Goal: Task Accomplishment & Management: Complete application form

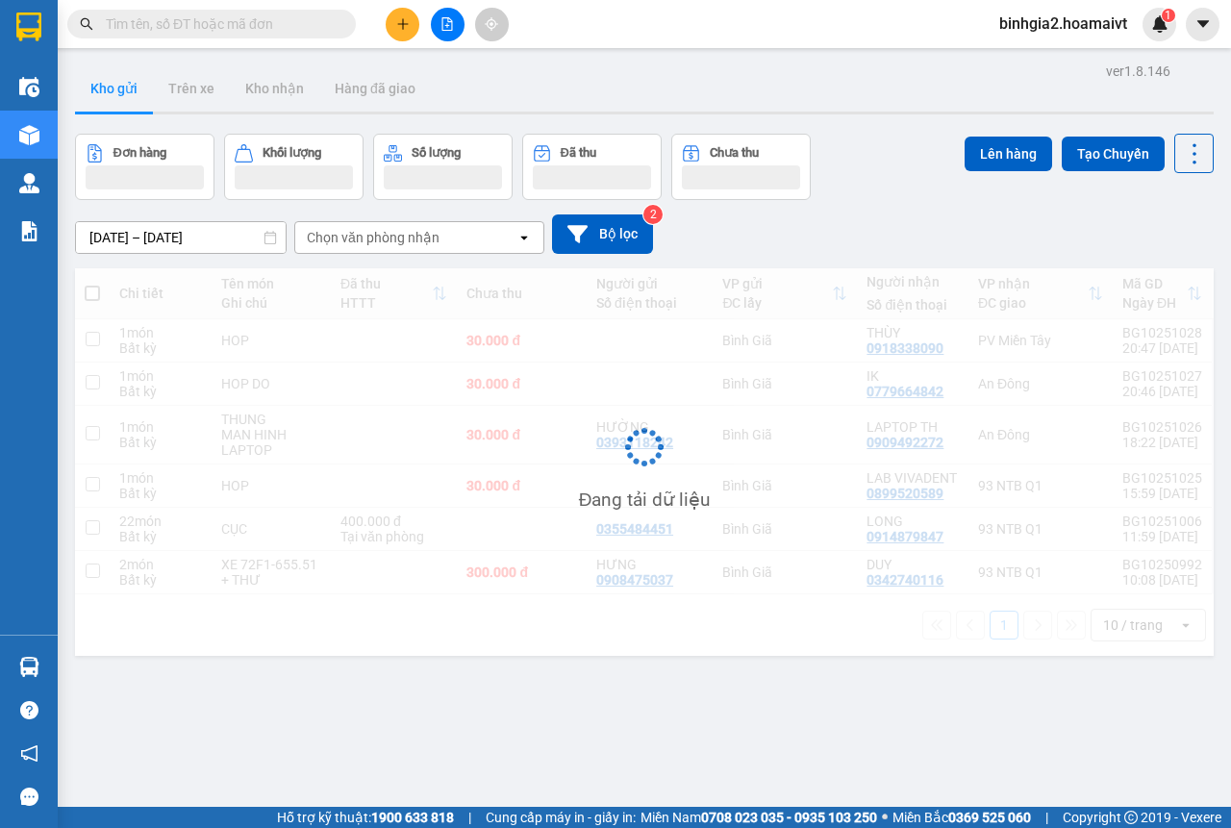
click at [1065, 26] on span "binhgia2.hoamaivt" at bounding box center [1063, 24] width 159 height 24
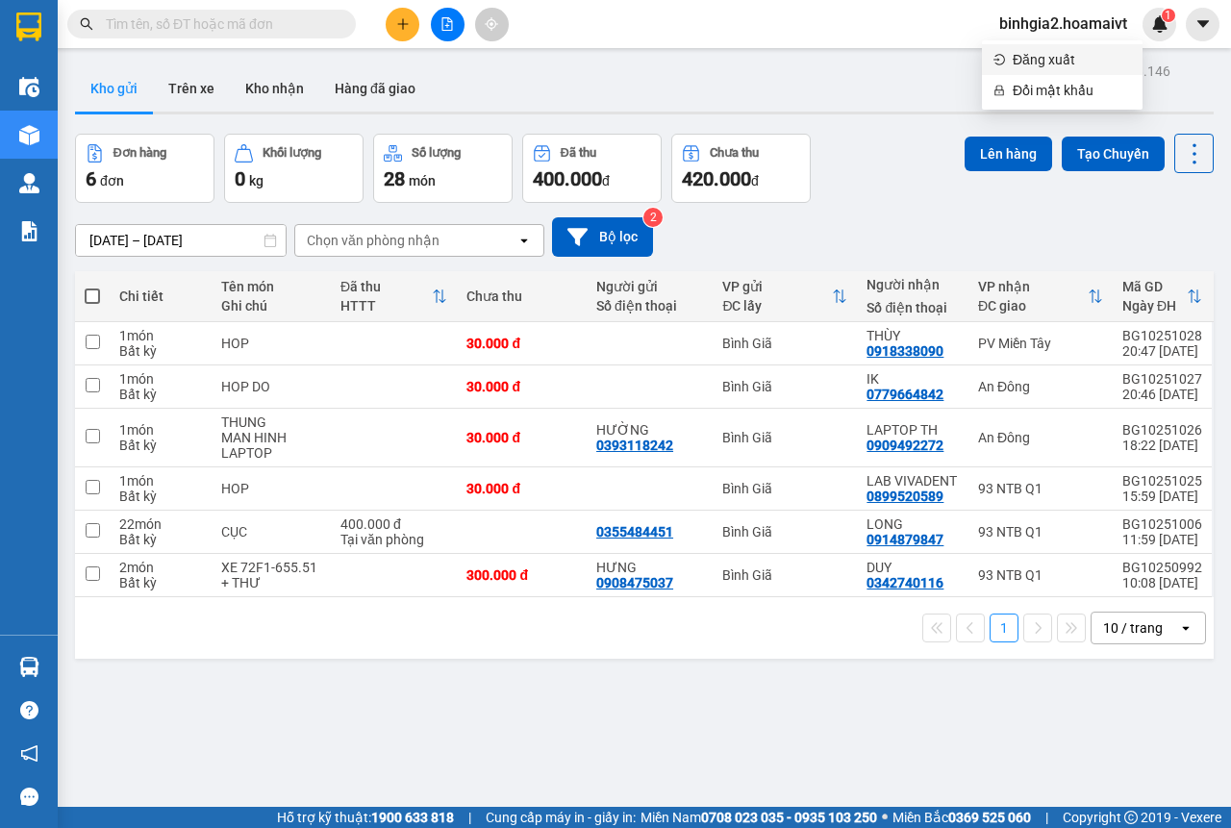
click at [1051, 65] on span "Đăng xuất" at bounding box center [1072, 59] width 118 height 21
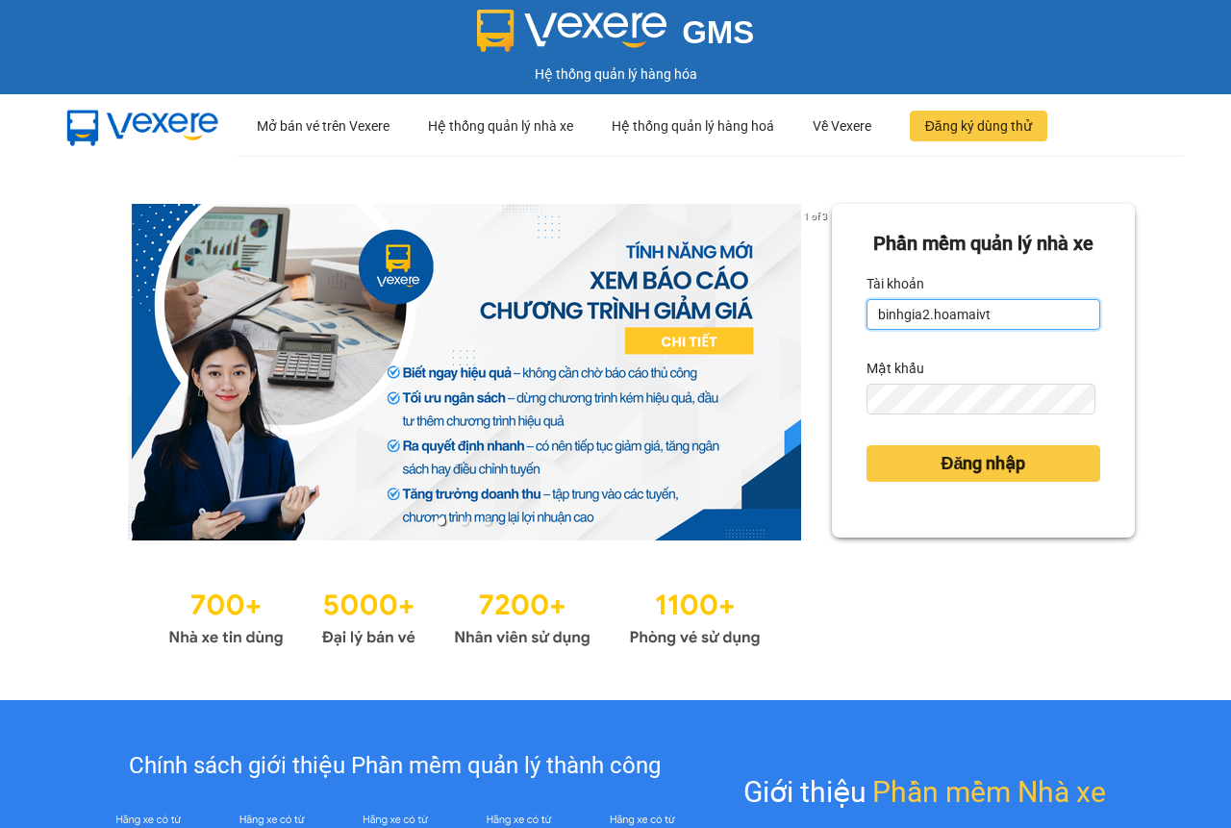
click at [947, 330] on input "binhgia2.hoamaivt" at bounding box center [984, 314] width 234 height 31
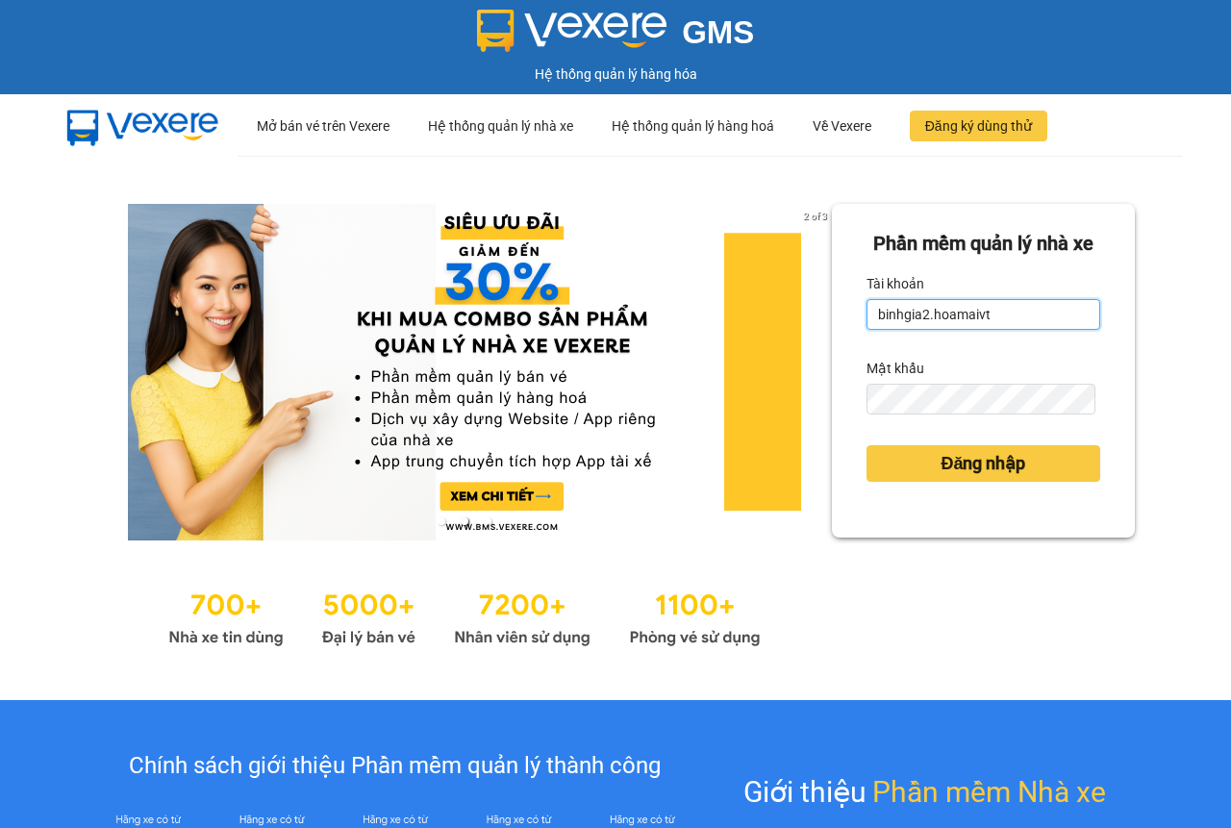
type input "binhgia1.hoamaivt"
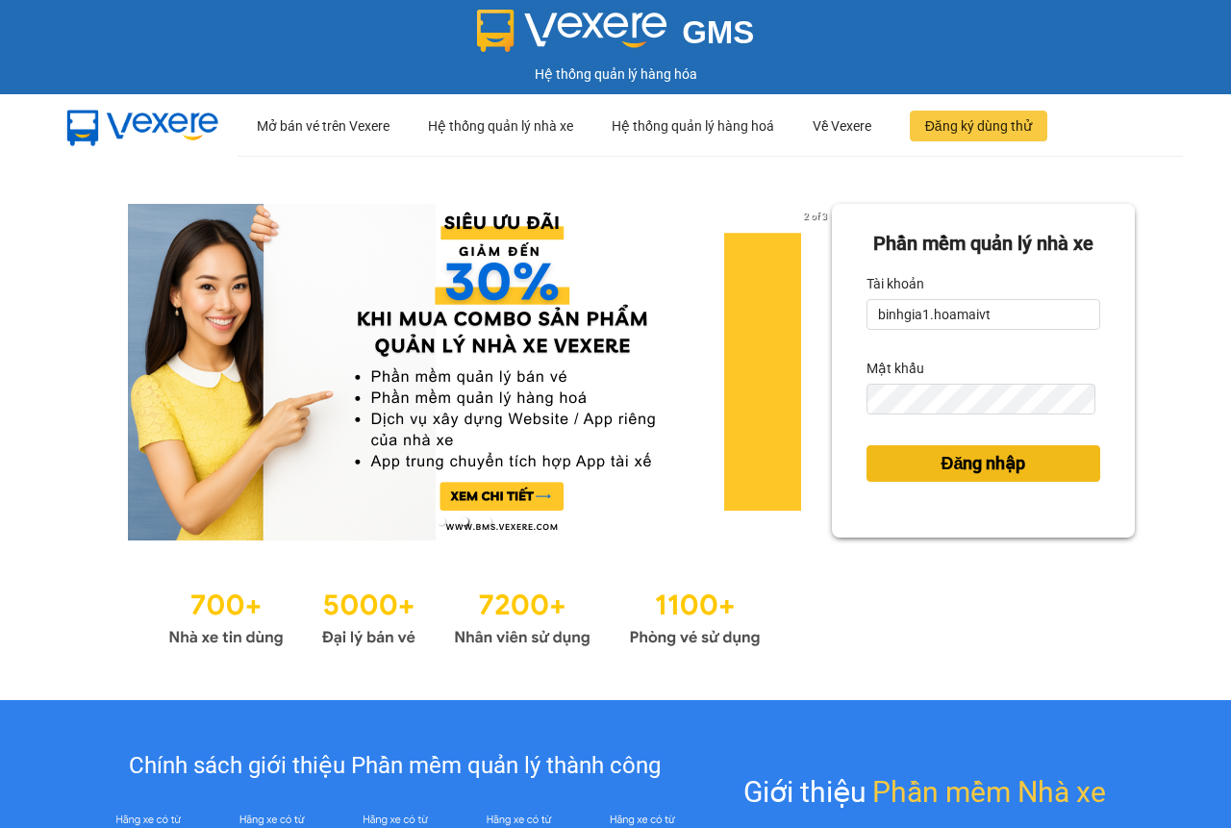
click at [1003, 477] on span "Đăng nhập" at bounding box center [983, 463] width 85 height 27
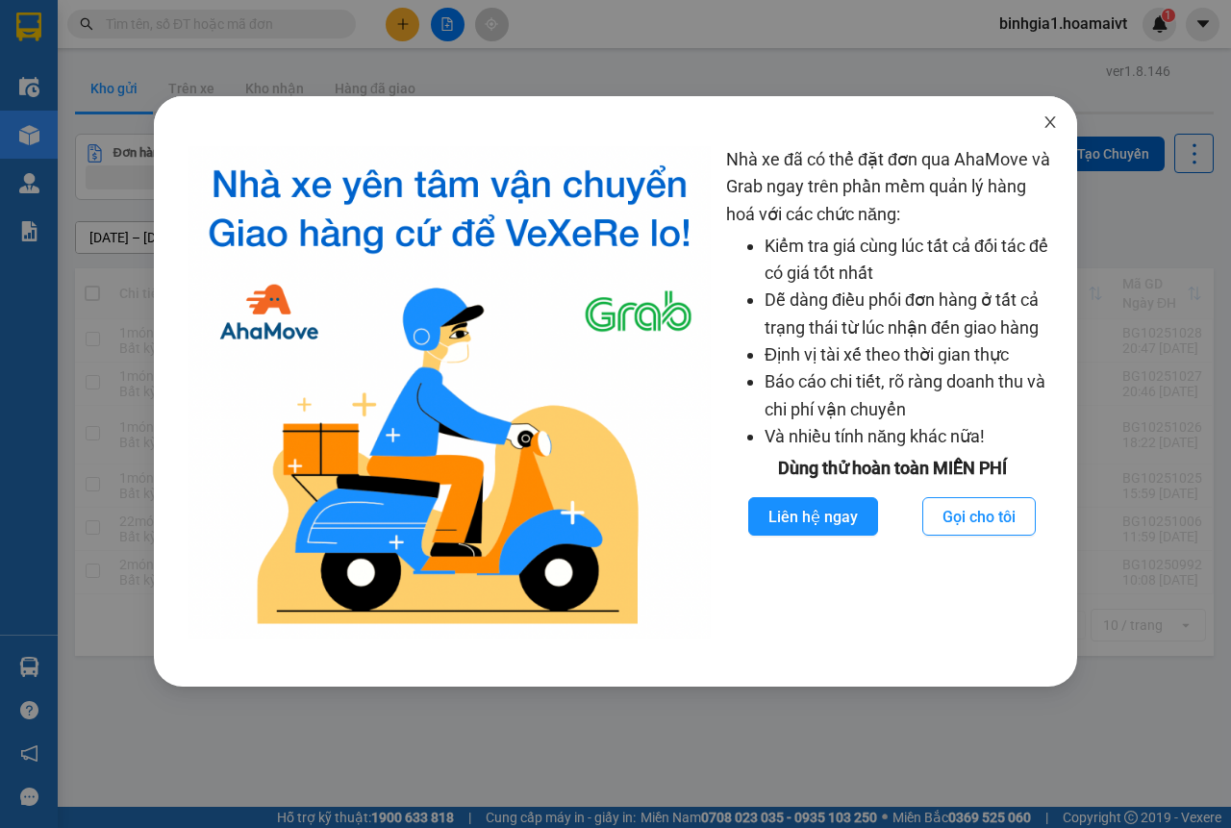
click at [1046, 120] on icon "close" at bounding box center [1049, 121] width 15 height 15
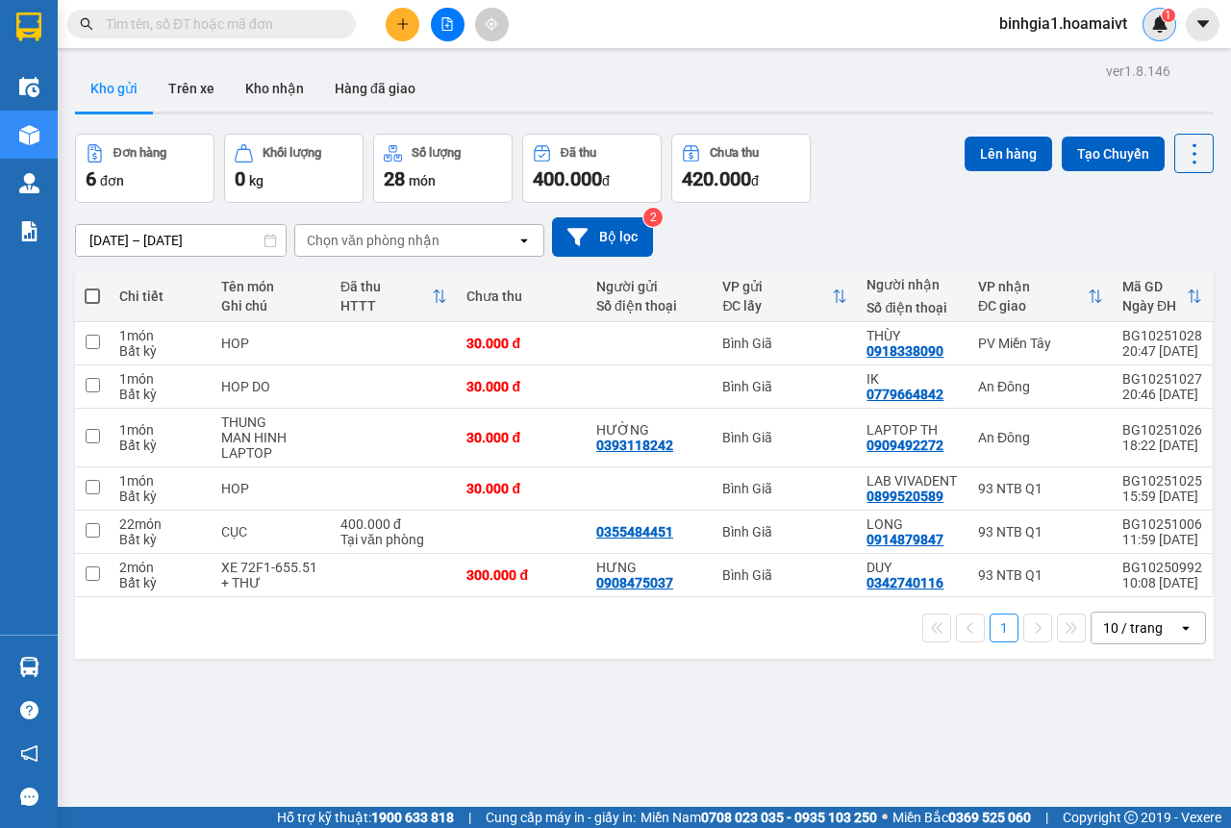
click at [1170, 23] on div "1" at bounding box center [1160, 25] width 34 height 34
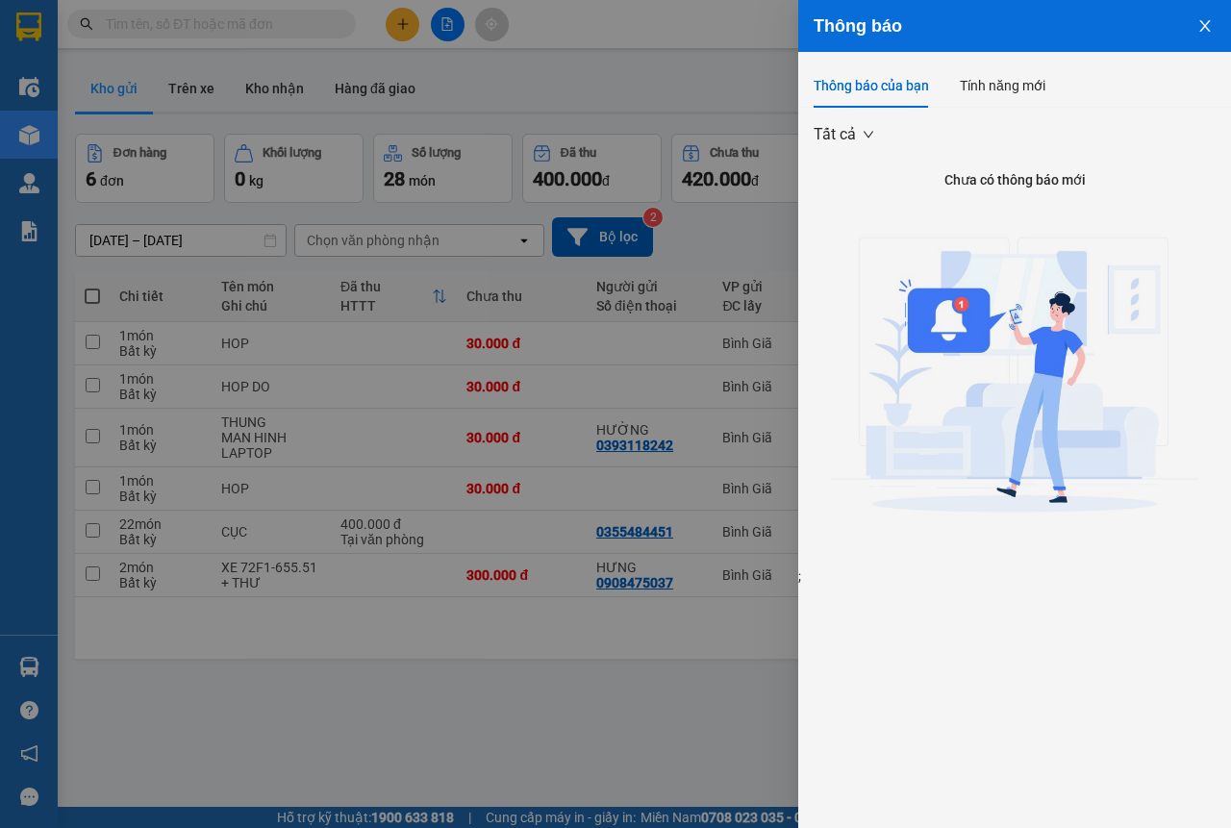
click at [1206, 28] on icon "close" at bounding box center [1204, 26] width 11 height 12
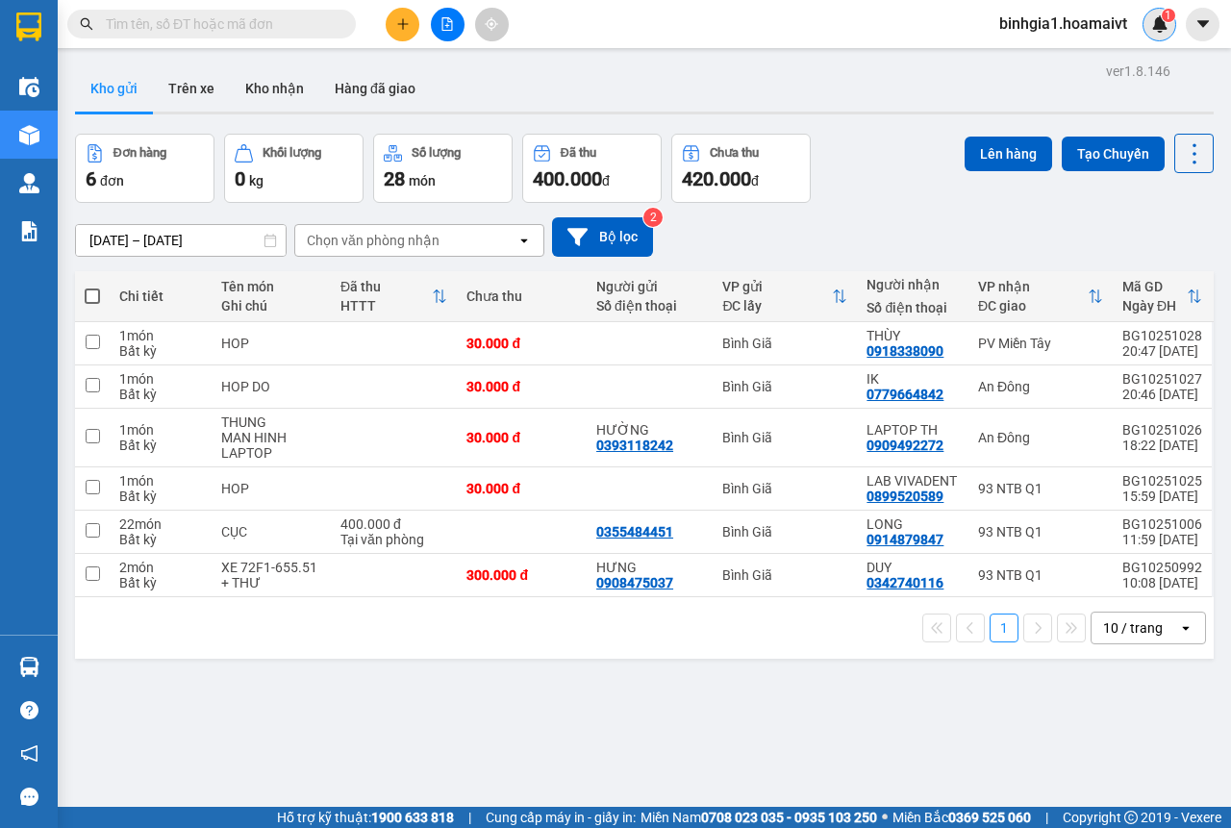
click at [1166, 21] on span "1" at bounding box center [1168, 15] width 7 height 13
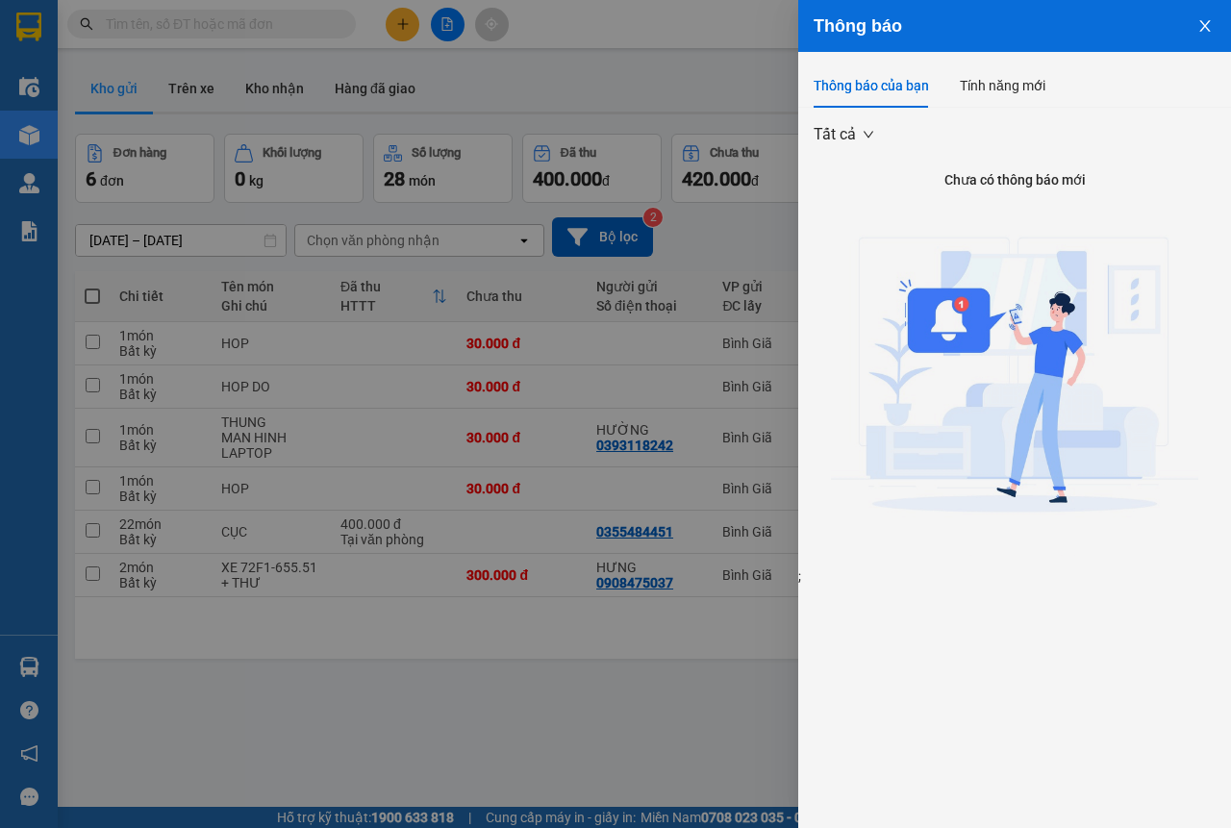
click at [1208, 25] on icon "close" at bounding box center [1204, 25] width 15 height 15
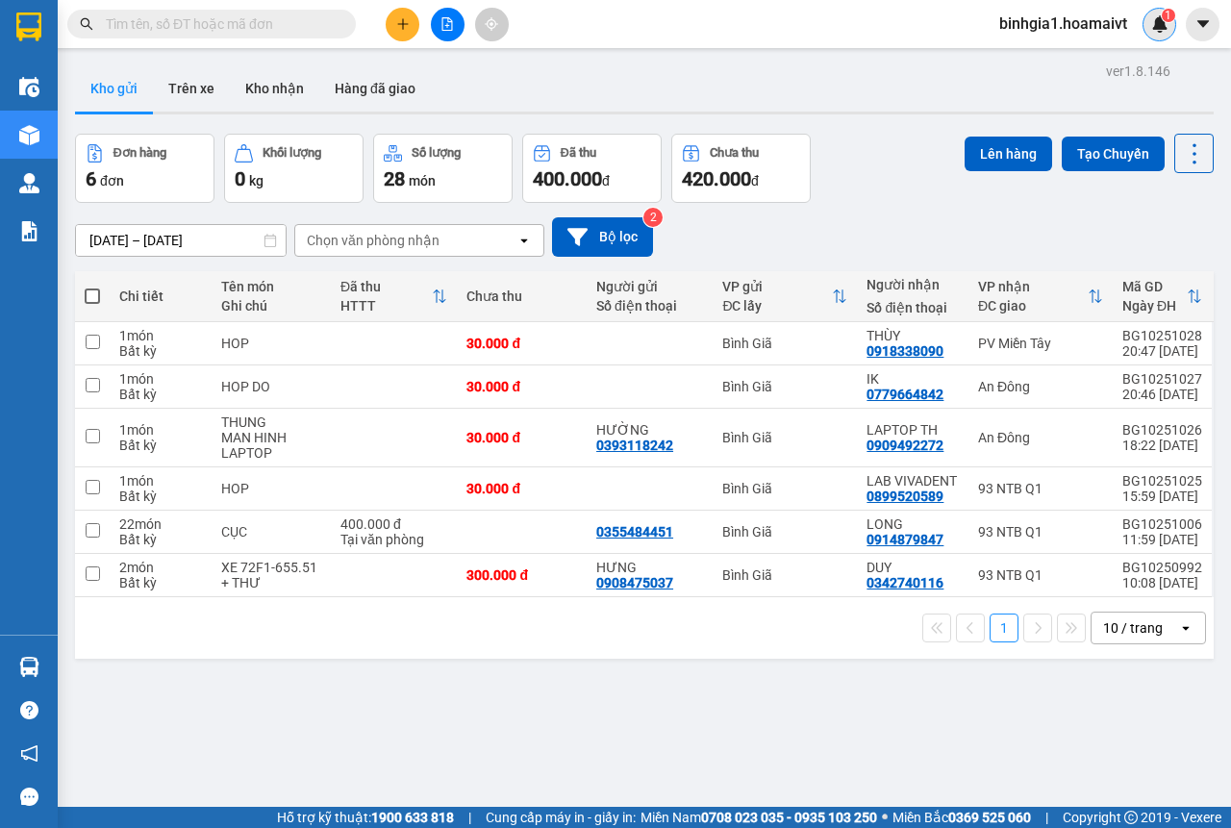
click at [1159, 23] on img at bounding box center [1159, 23] width 17 height 17
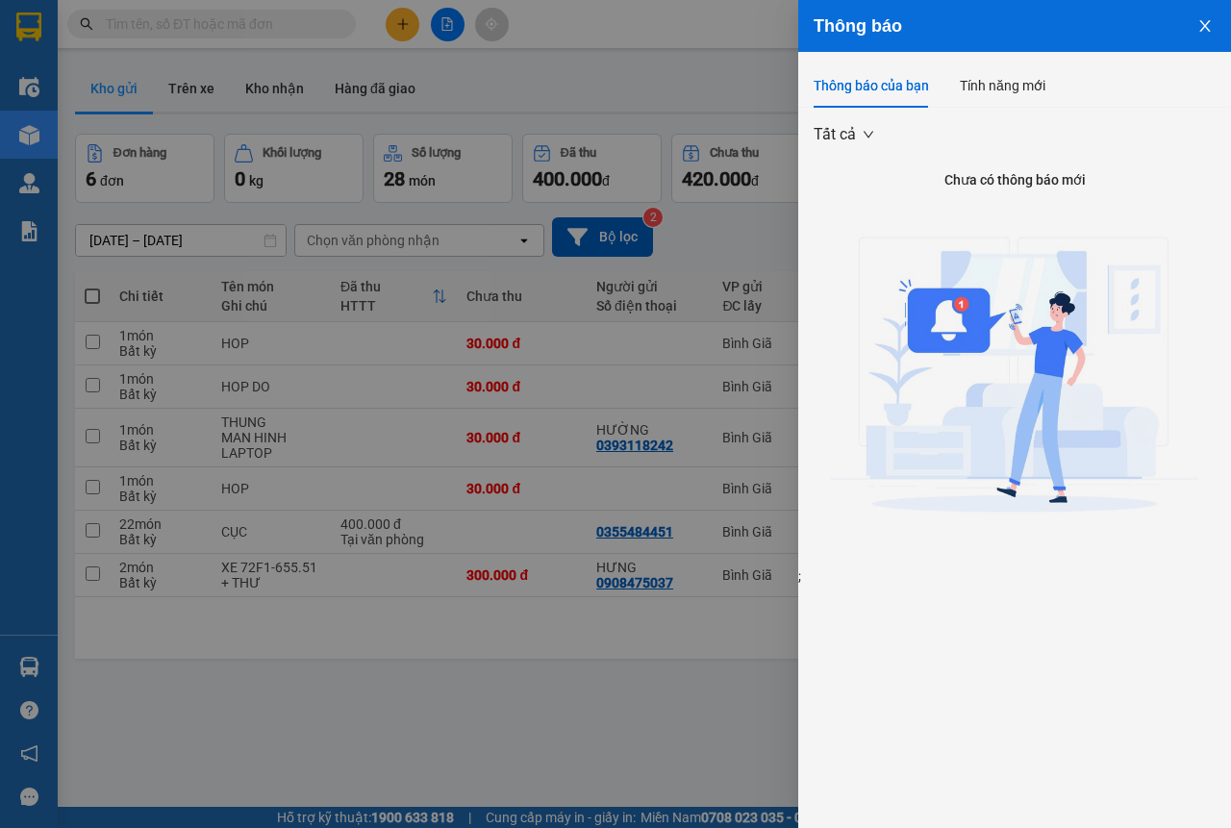
click at [1204, 23] on icon "close" at bounding box center [1204, 25] width 15 height 15
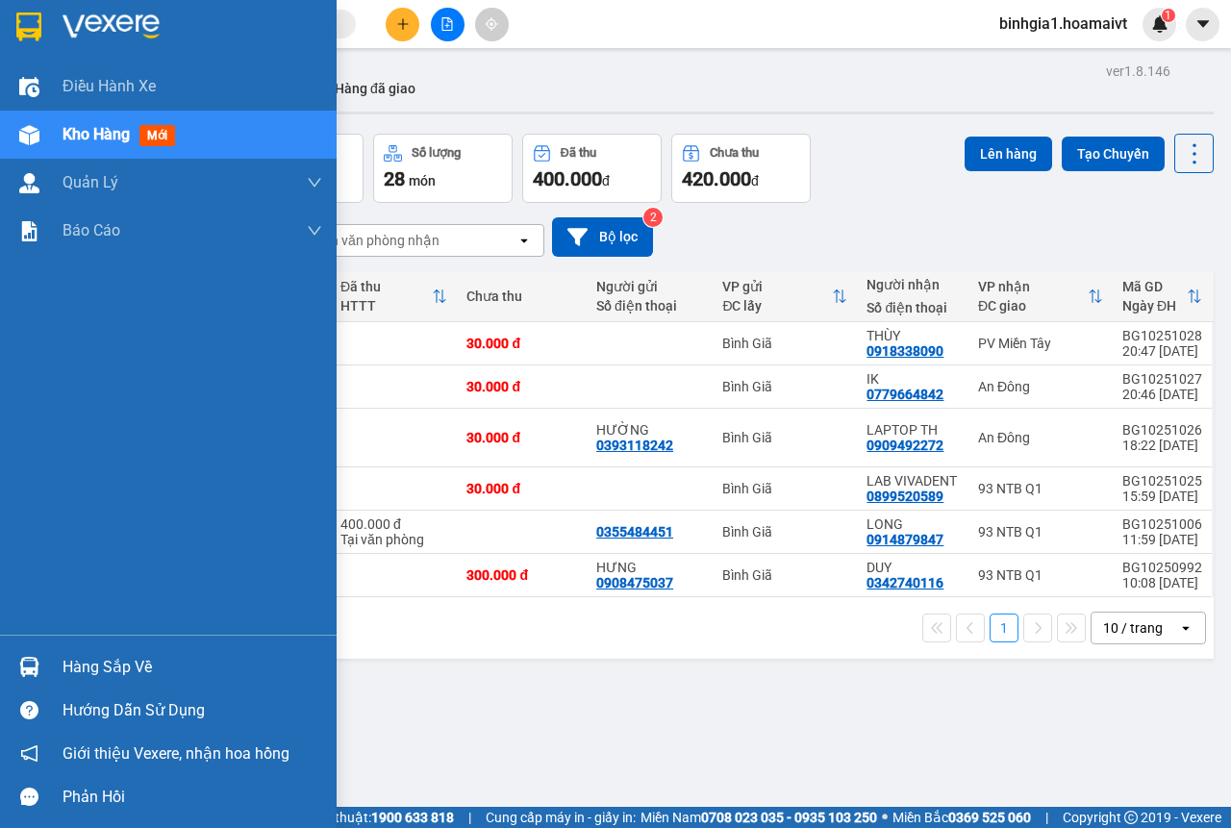
click at [75, 668] on div "Hàng sắp về" at bounding box center [193, 667] width 260 height 29
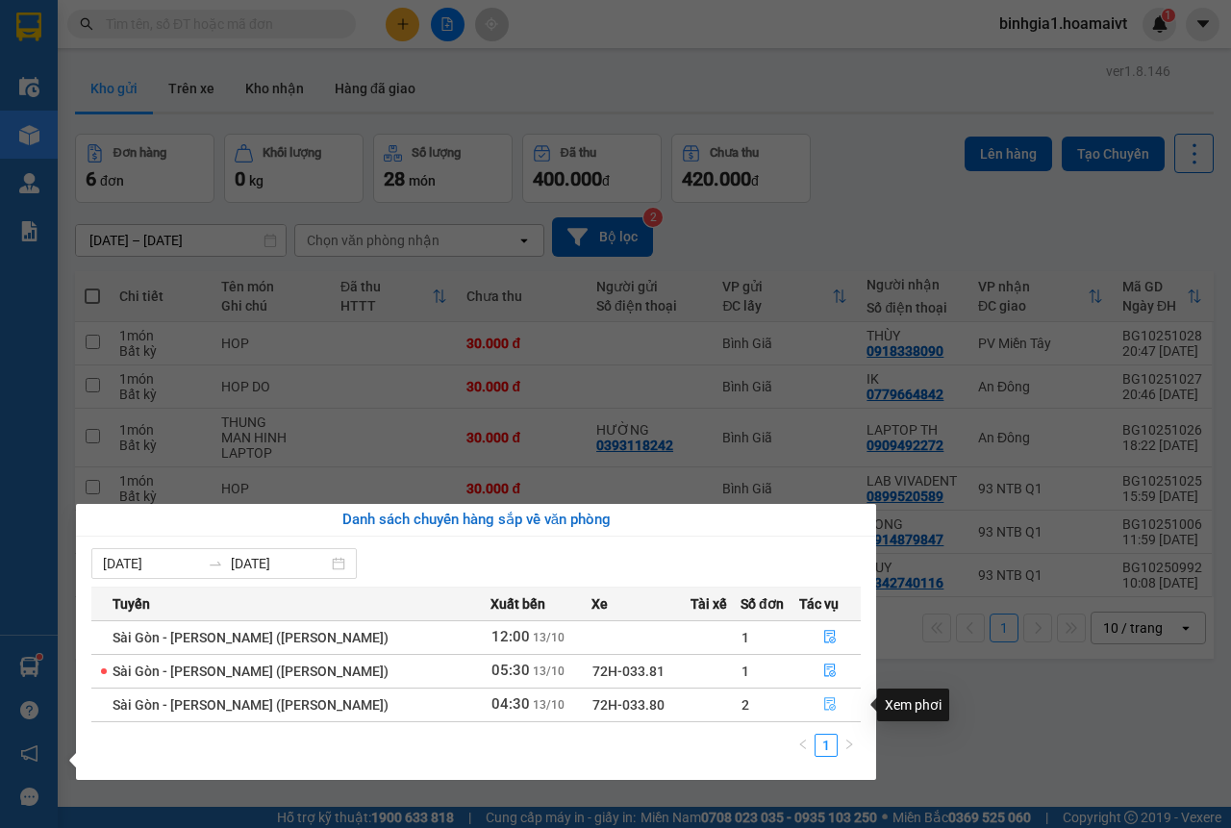
click at [825, 702] on icon "file-done" at bounding box center [829, 703] width 13 height 13
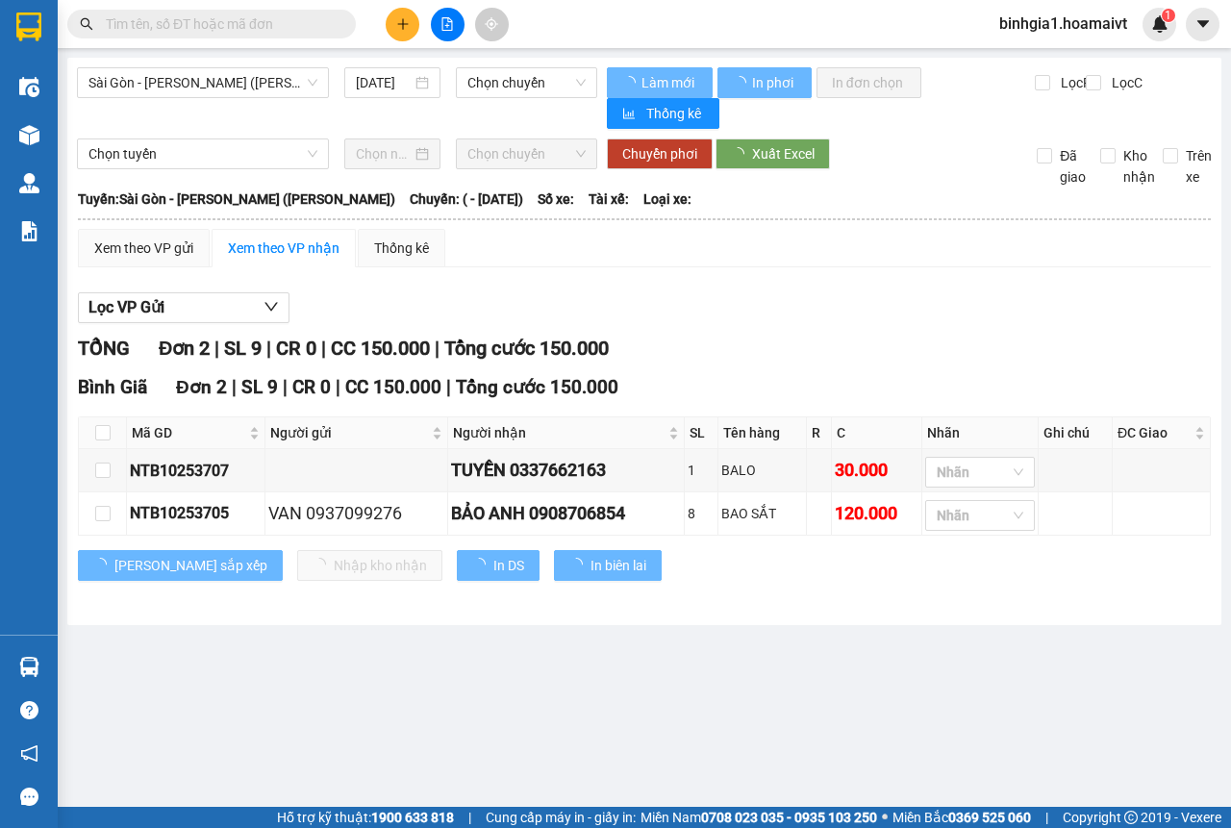
type input "[DATE]"
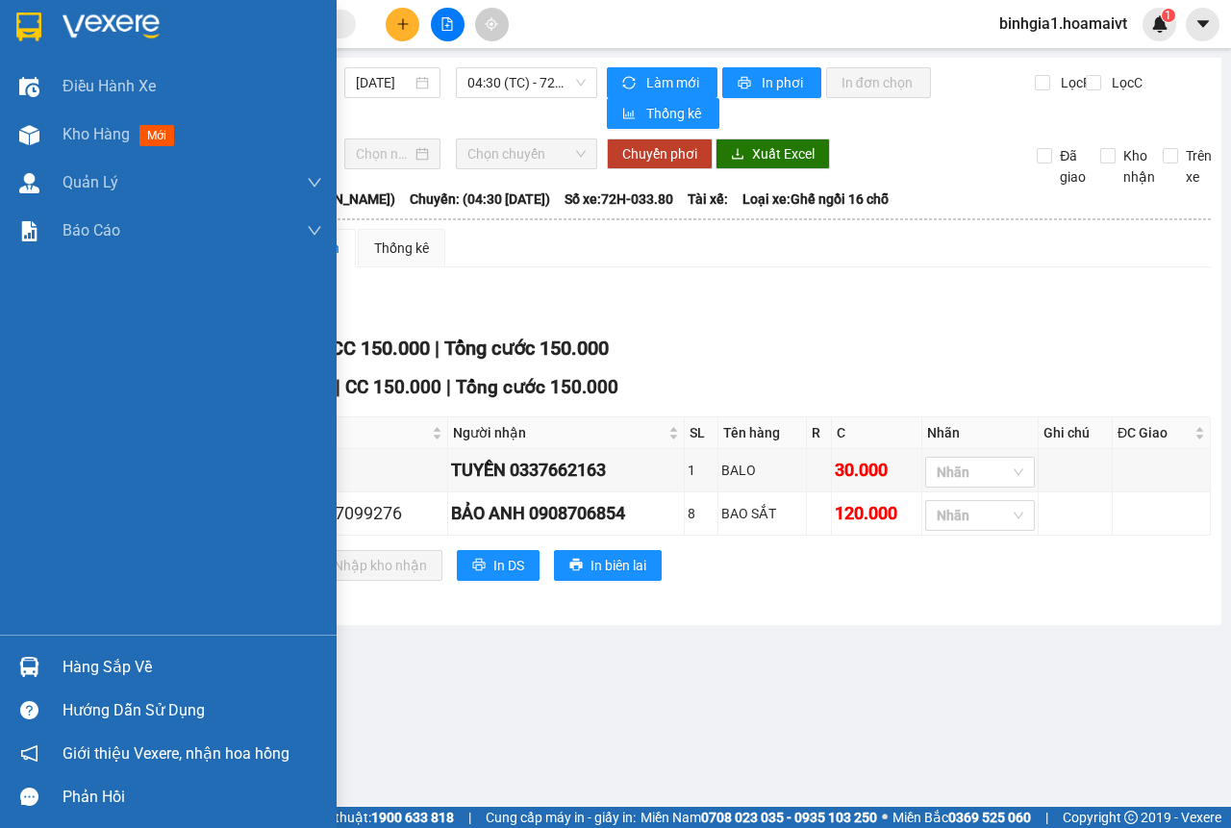
click at [82, 671] on div "Hàng sắp về" at bounding box center [193, 667] width 260 height 29
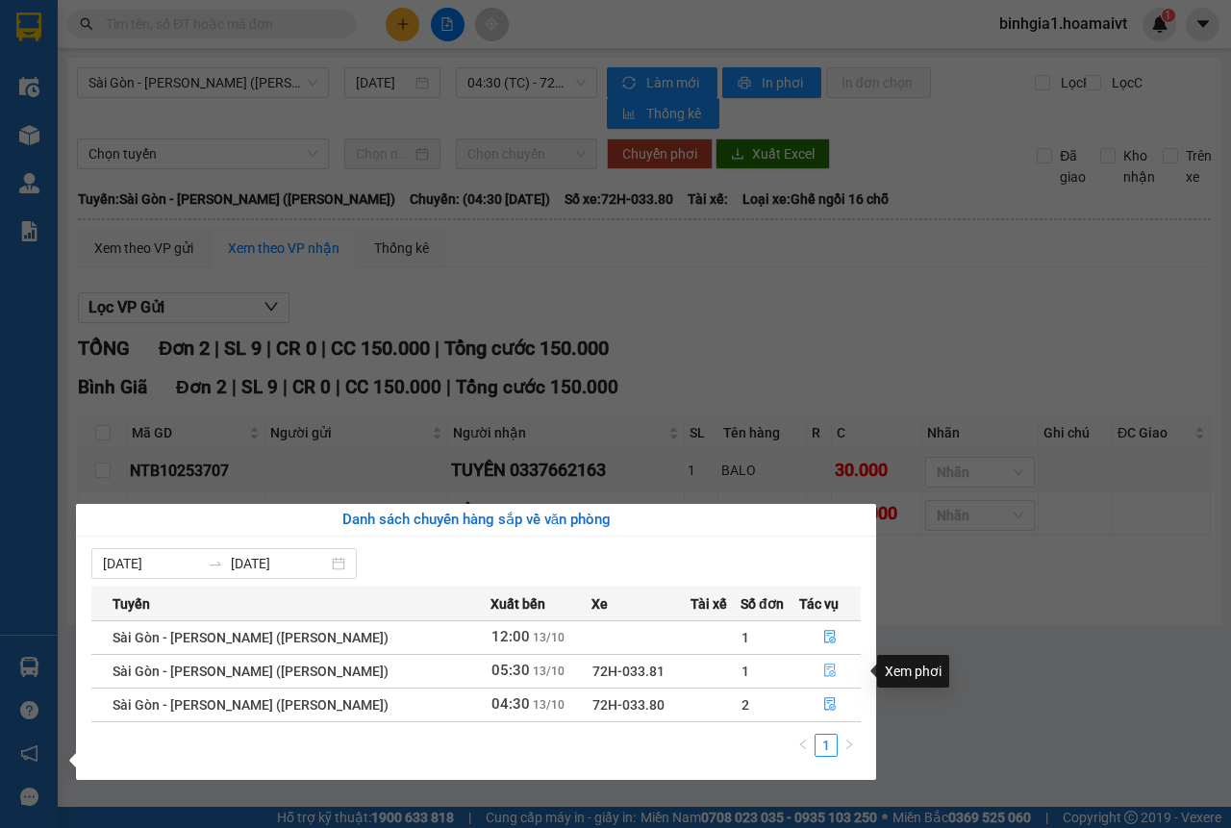
click at [824, 669] on icon "file-done" at bounding box center [830, 671] width 12 height 13
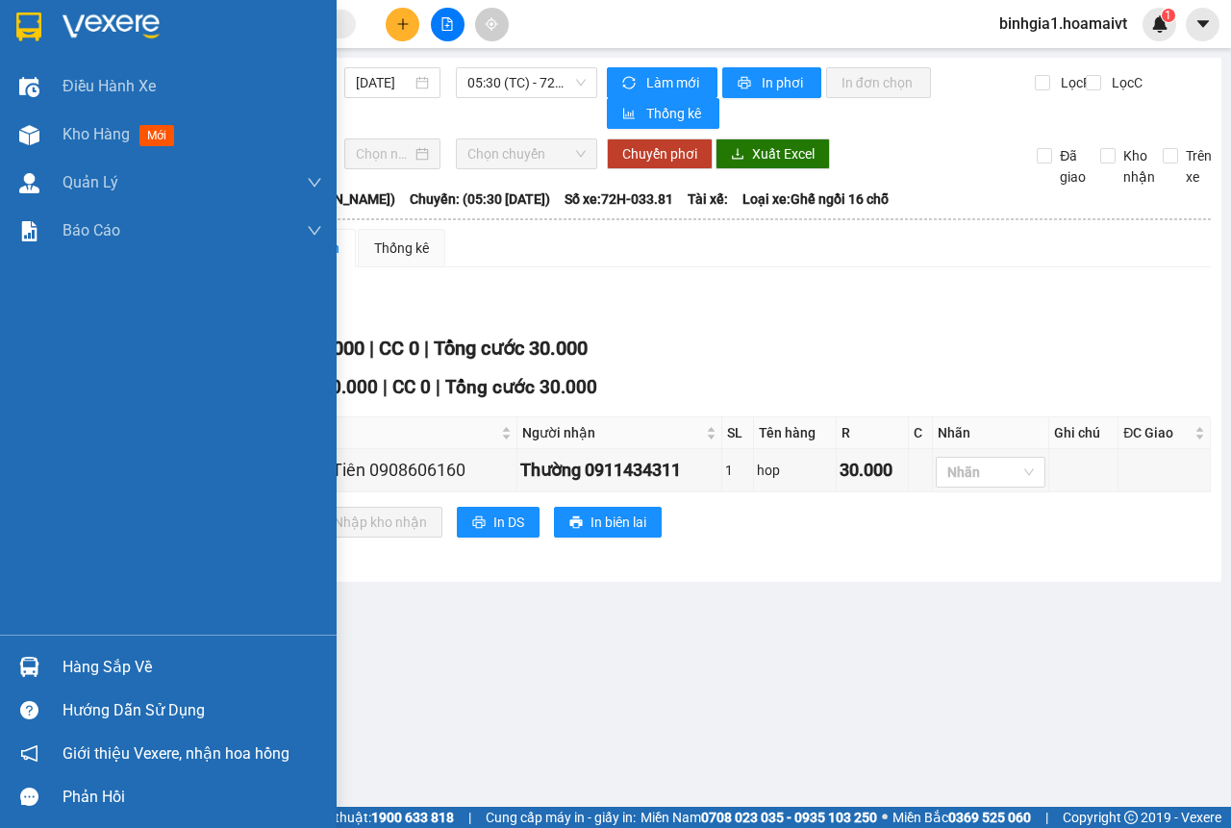
click at [62, 666] on div "Hàng sắp về" at bounding box center [168, 666] width 337 height 43
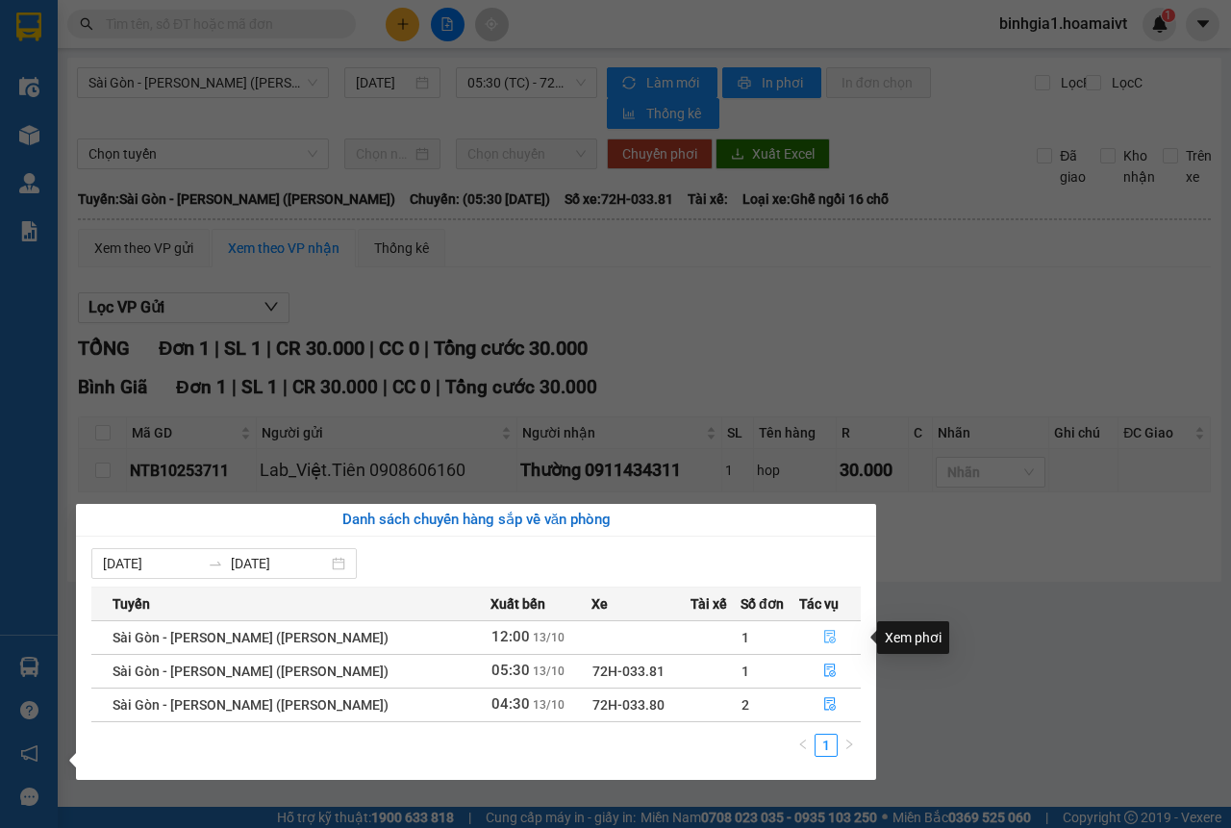
click at [823, 636] on icon "file-done" at bounding box center [829, 636] width 13 height 13
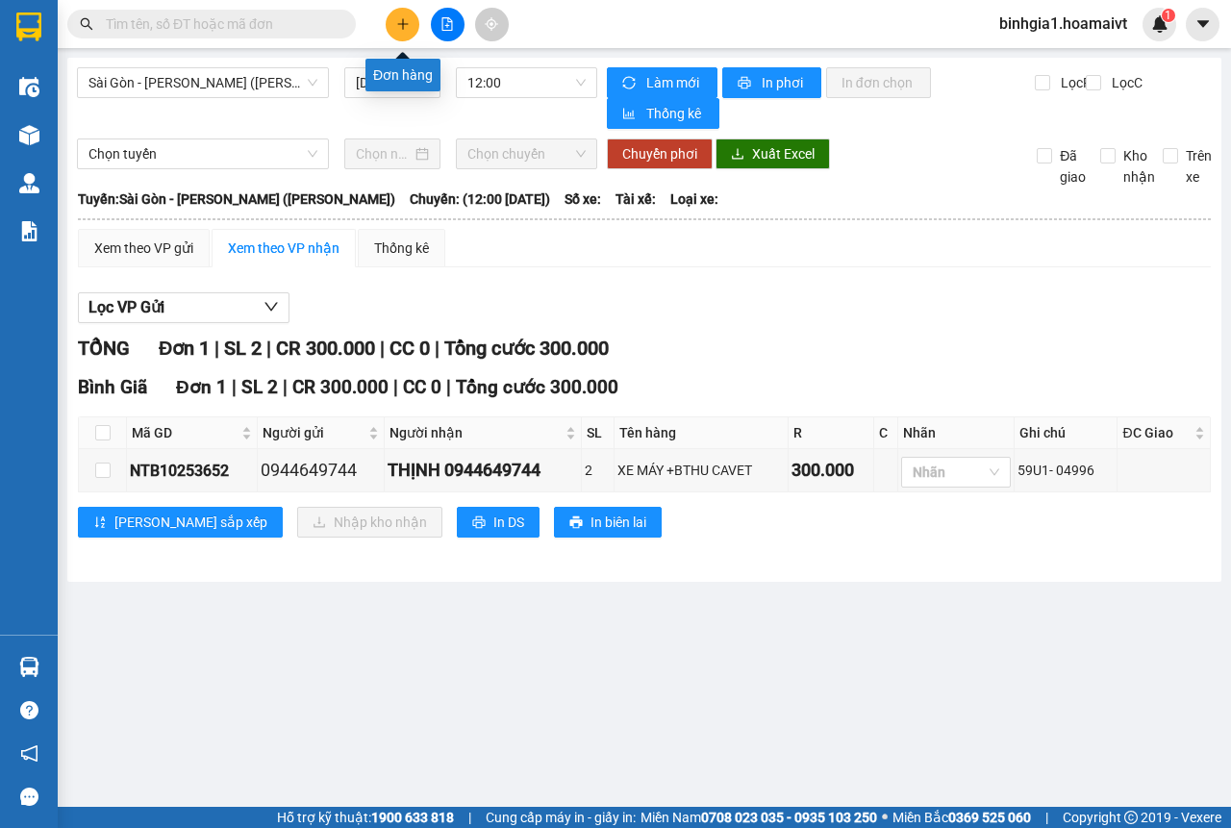
click at [396, 29] on icon "plus" at bounding box center [402, 23] width 13 height 13
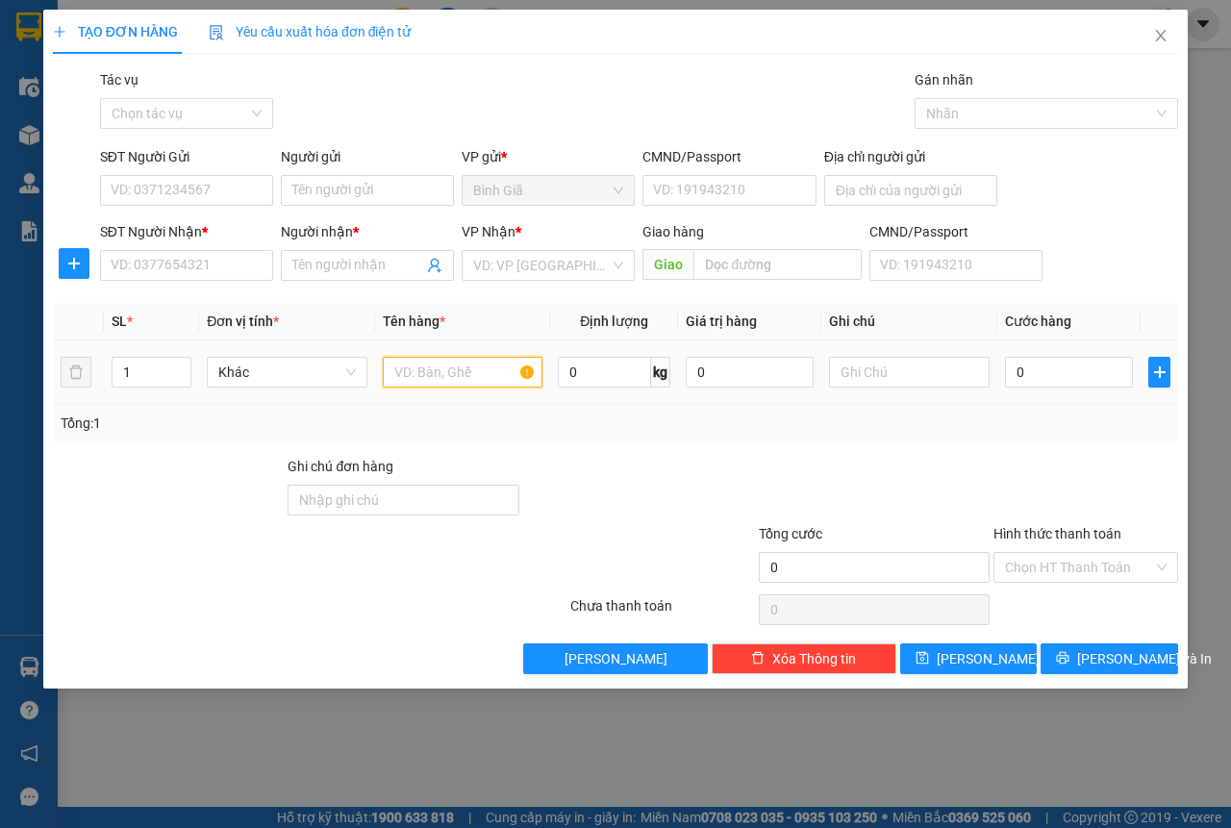
click at [429, 380] on input "text" at bounding box center [463, 372] width 161 height 31
type input "tui"
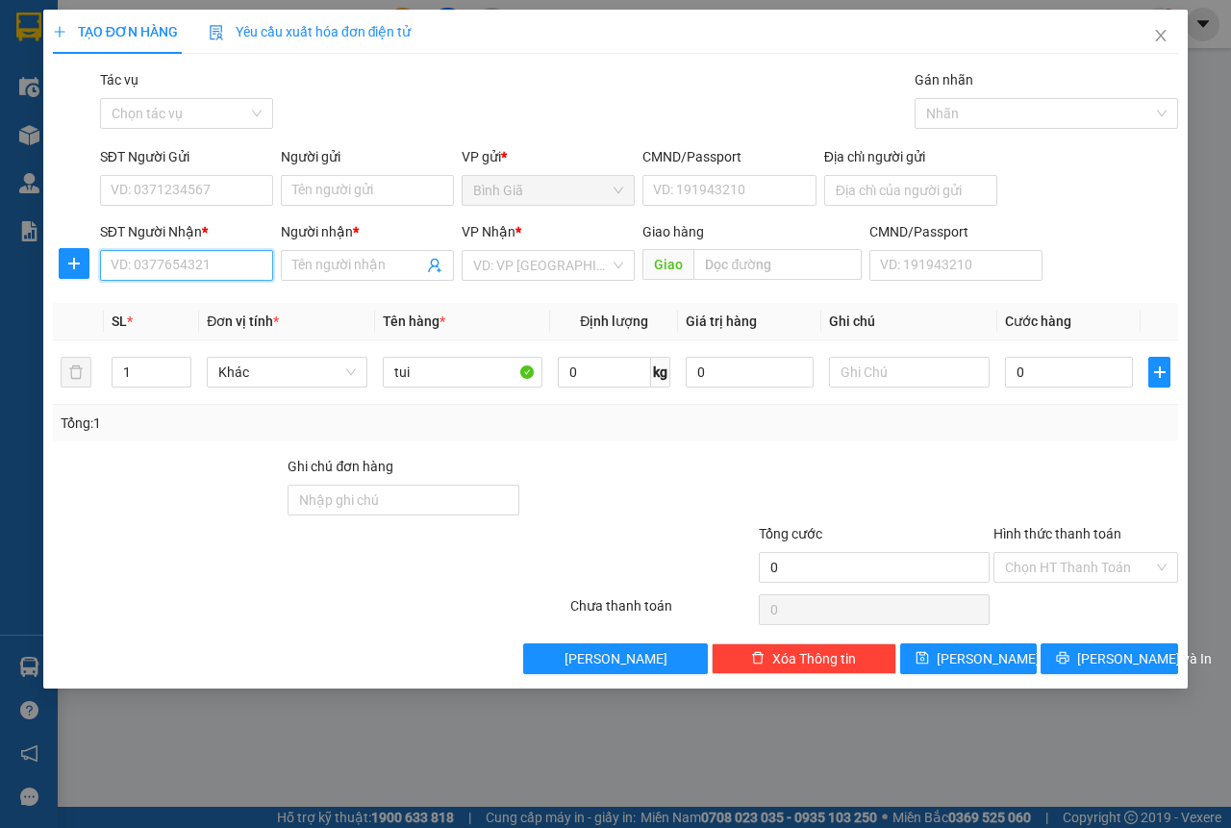
click at [207, 268] on input "SĐT Người Nhận *" at bounding box center [186, 265] width 173 height 31
click at [1028, 382] on input "0" at bounding box center [1069, 372] width 128 height 31
type input "3"
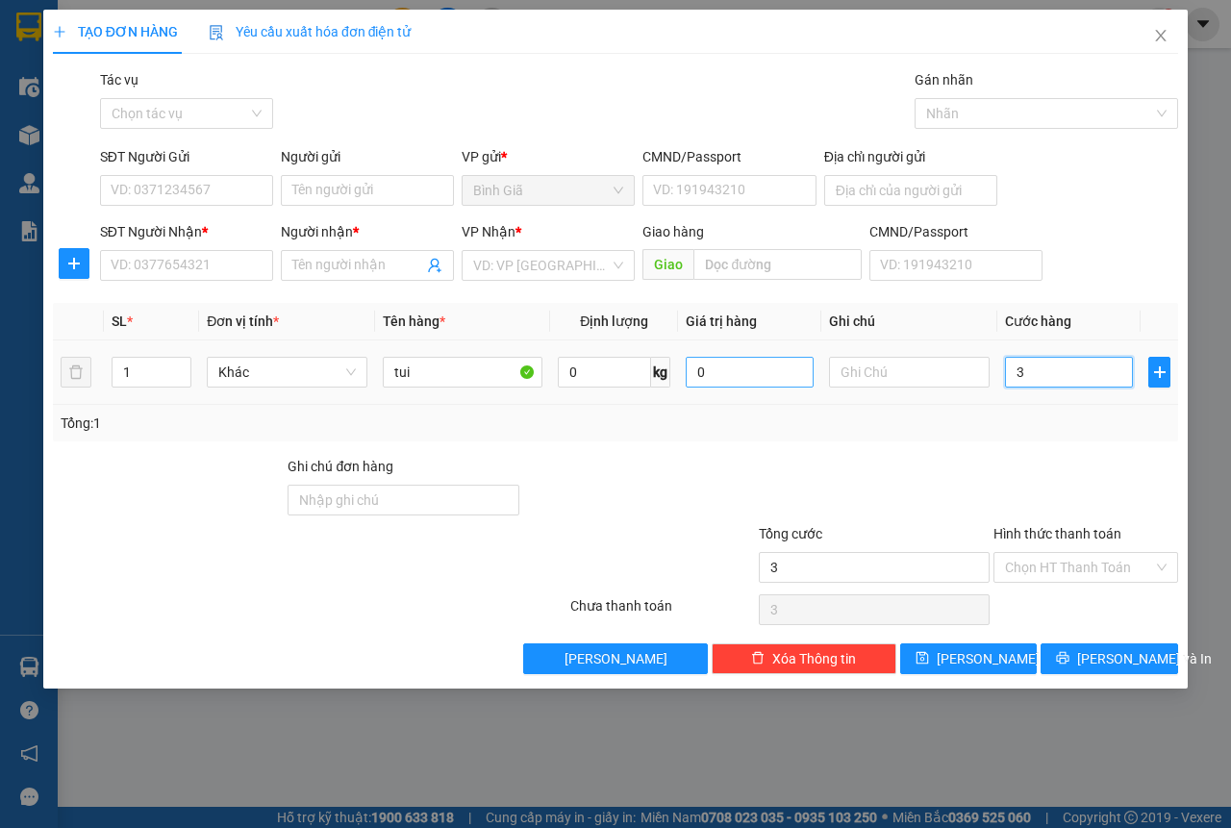
type input "30"
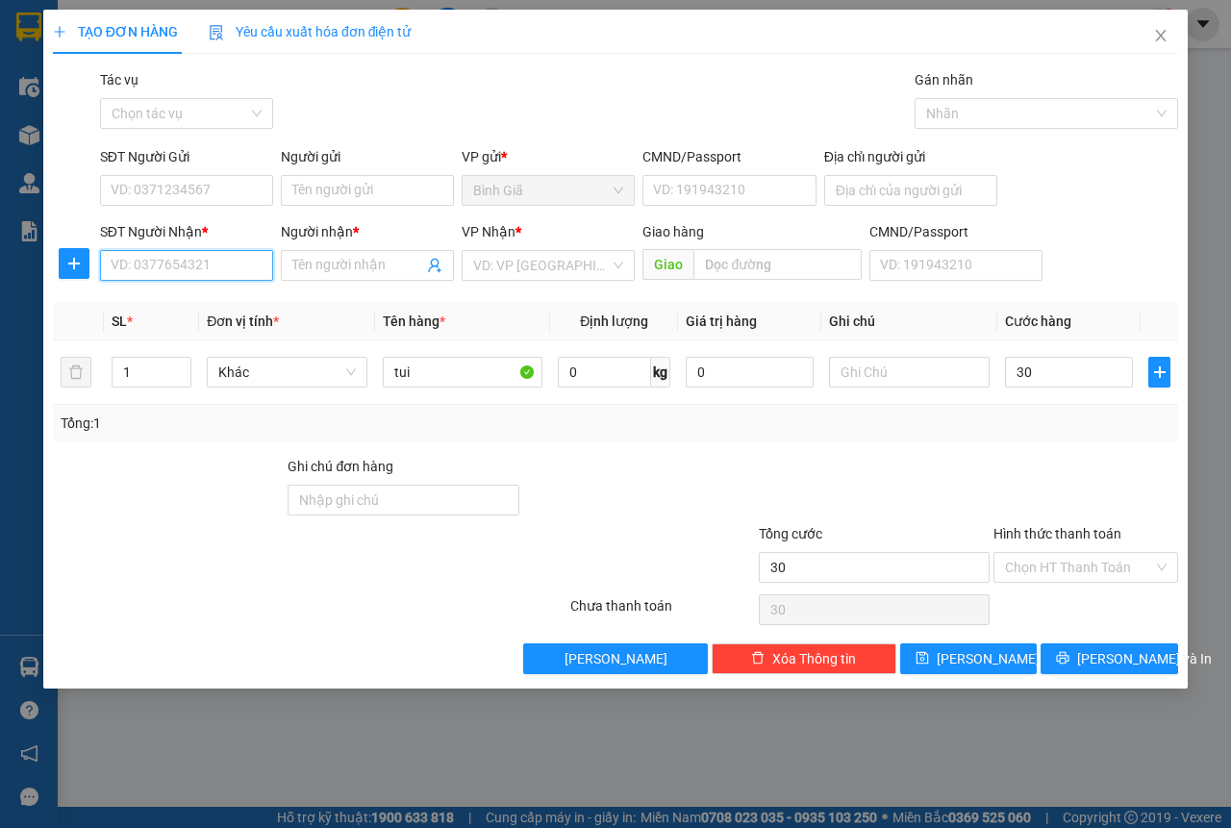
type input "30.000"
click at [190, 270] on input "SĐT Người Nhận *" at bounding box center [186, 265] width 173 height 31
type input "0933048008"
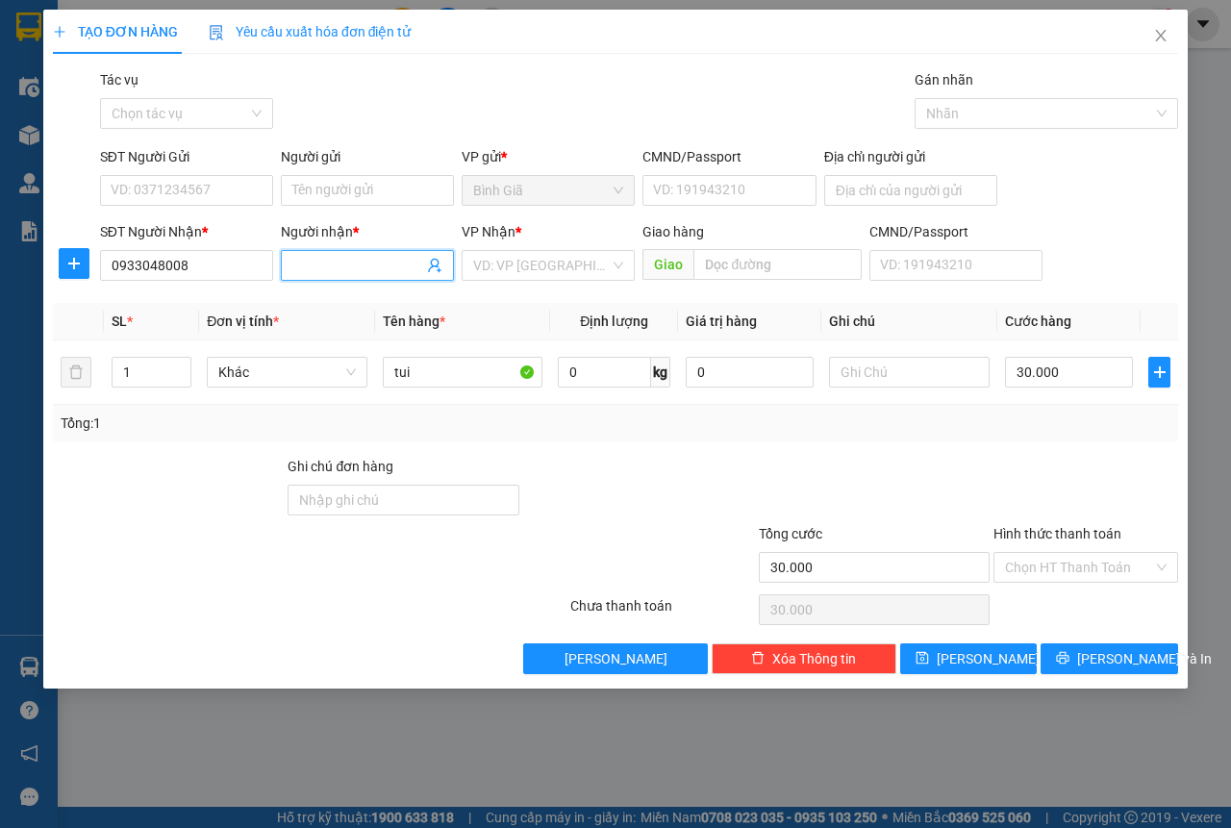
click at [347, 268] on input "Người nhận *" at bounding box center [357, 265] width 131 height 21
click at [523, 280] on div "VD: VP [GEOGRAPHIC_DATA]" at bounding box center [548, 265] width 173 height 31
click at [350, 263] on input "Người nhận *" at bounding box center [357, 265] width 131 height 21
type input "lan"
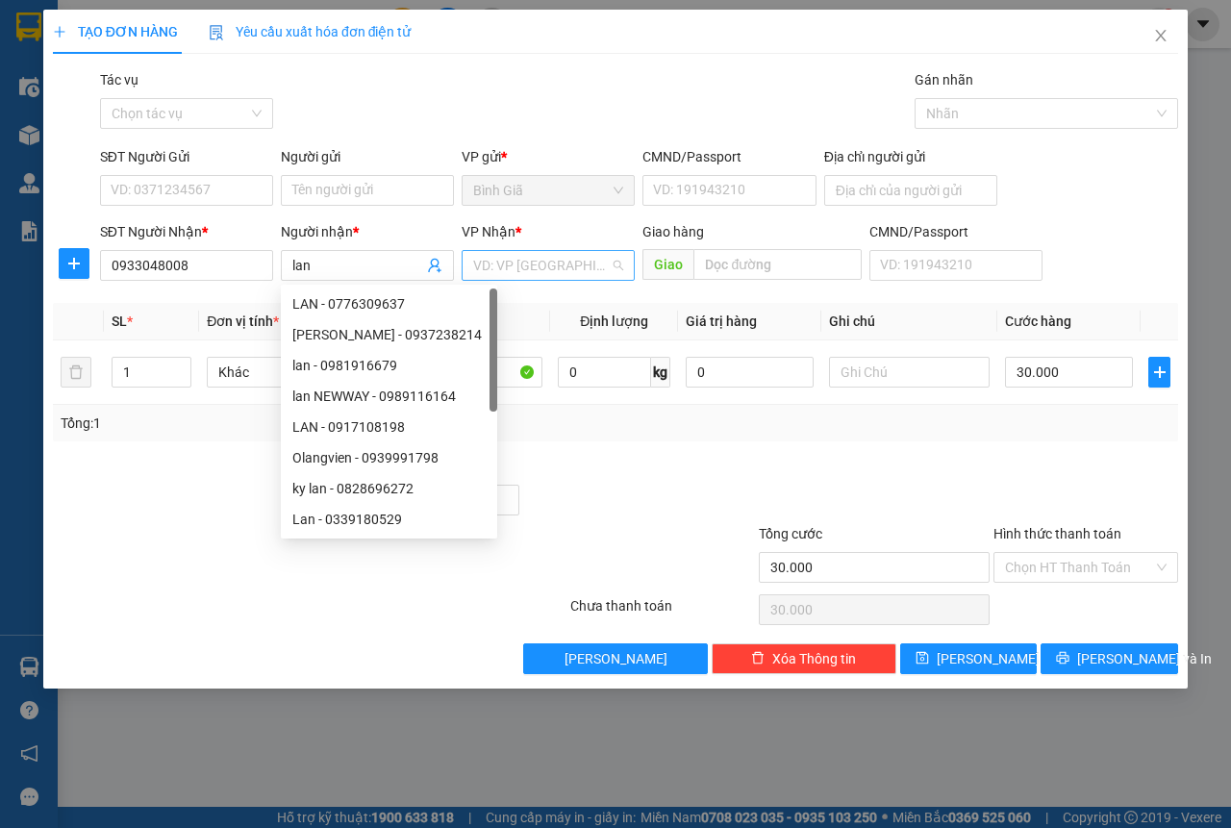
click at [510, 272] on input "search" at bounding box center [541, 265] width 137 height 29
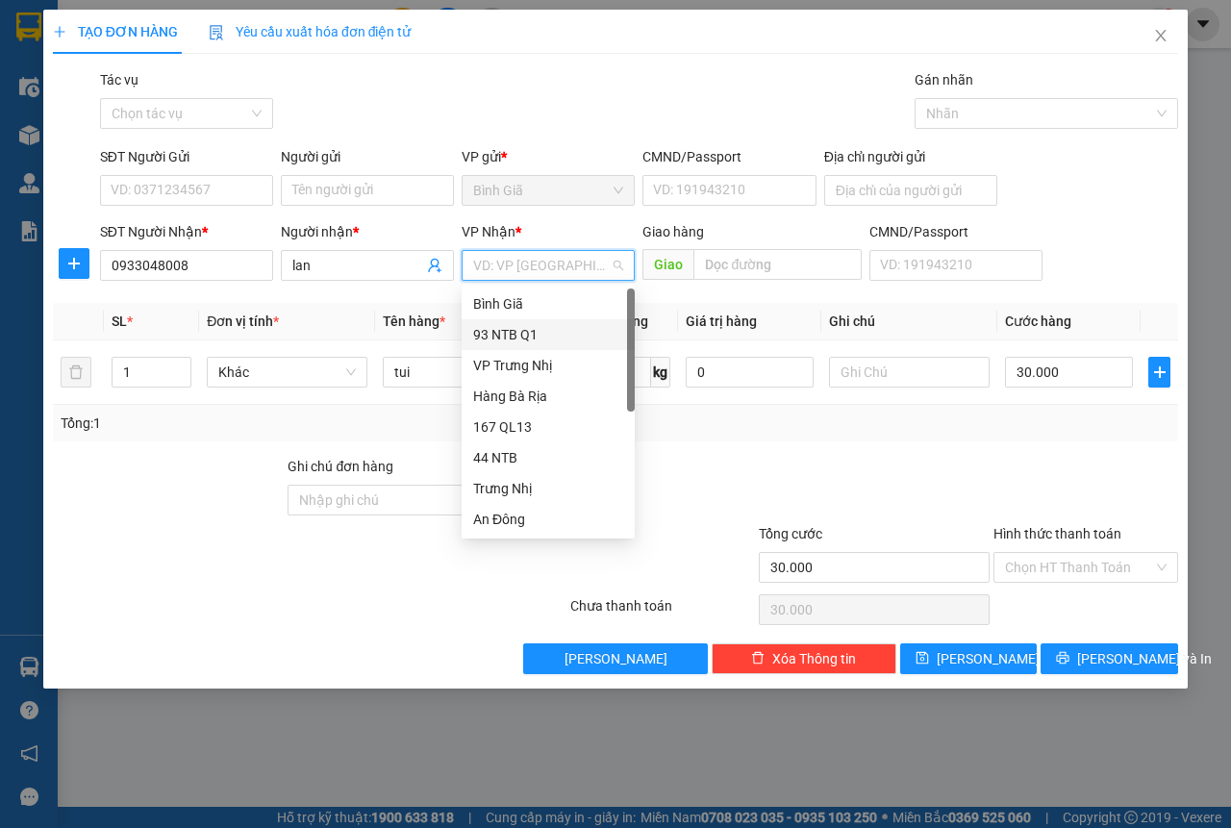
click at [519, 339] on div "93 NTB Q1" at bounding box center [548, 334] width 150 height 21
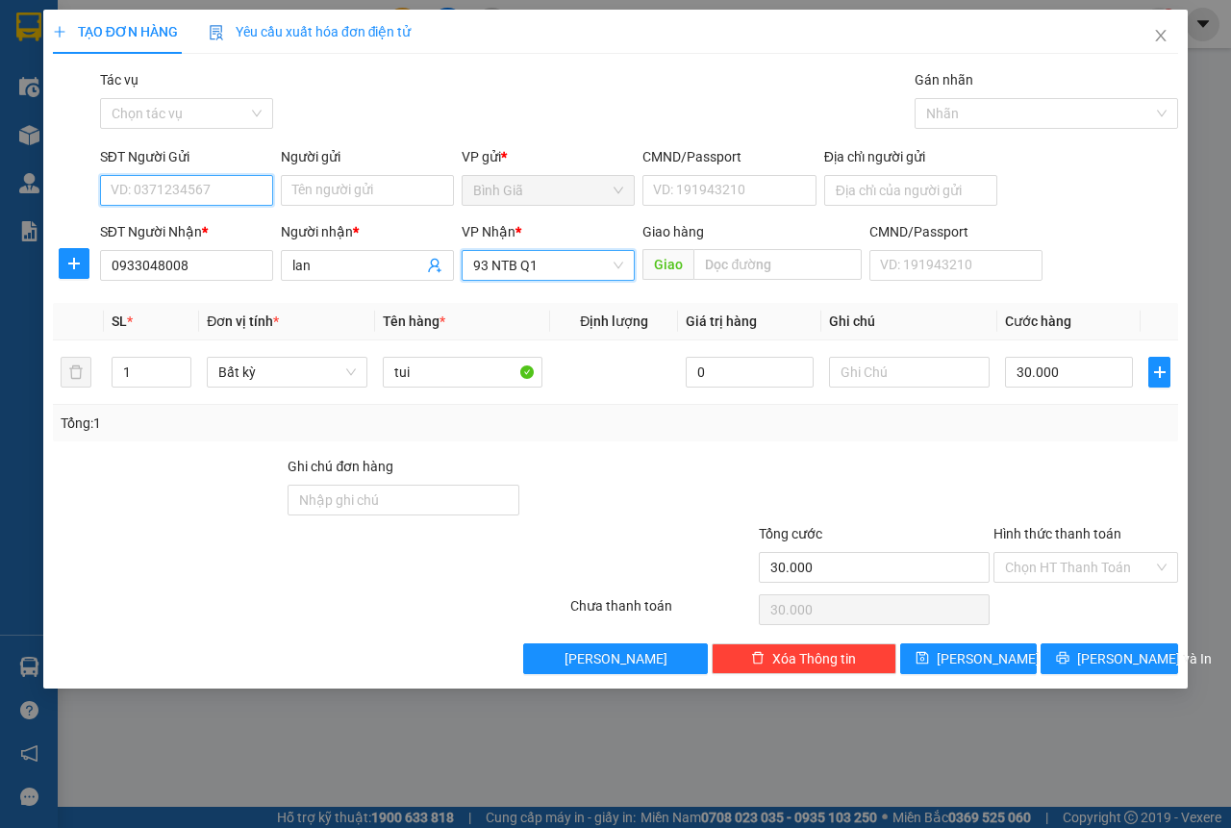
click at [213, 194] on input "SĐT Người Gửi" at bounding box center [186, 190] width 173 height 31
type input "0948958636"
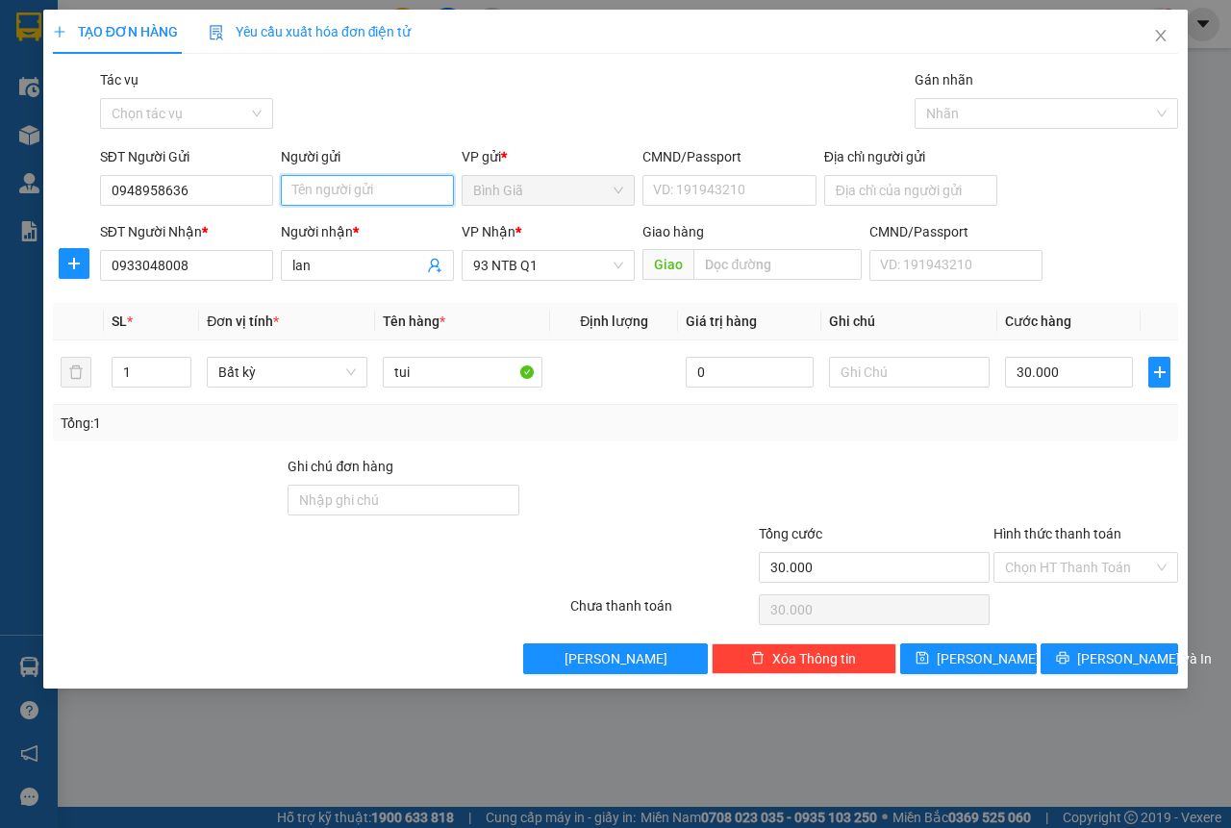
drag, startPoint x: 357, startPoint y: 188, endPoint x: 346, endPoint y: 189, distance: 10.6
click at [357, 189] on input "Người gửi" at bounding box center [367, 190] width 173 height 31
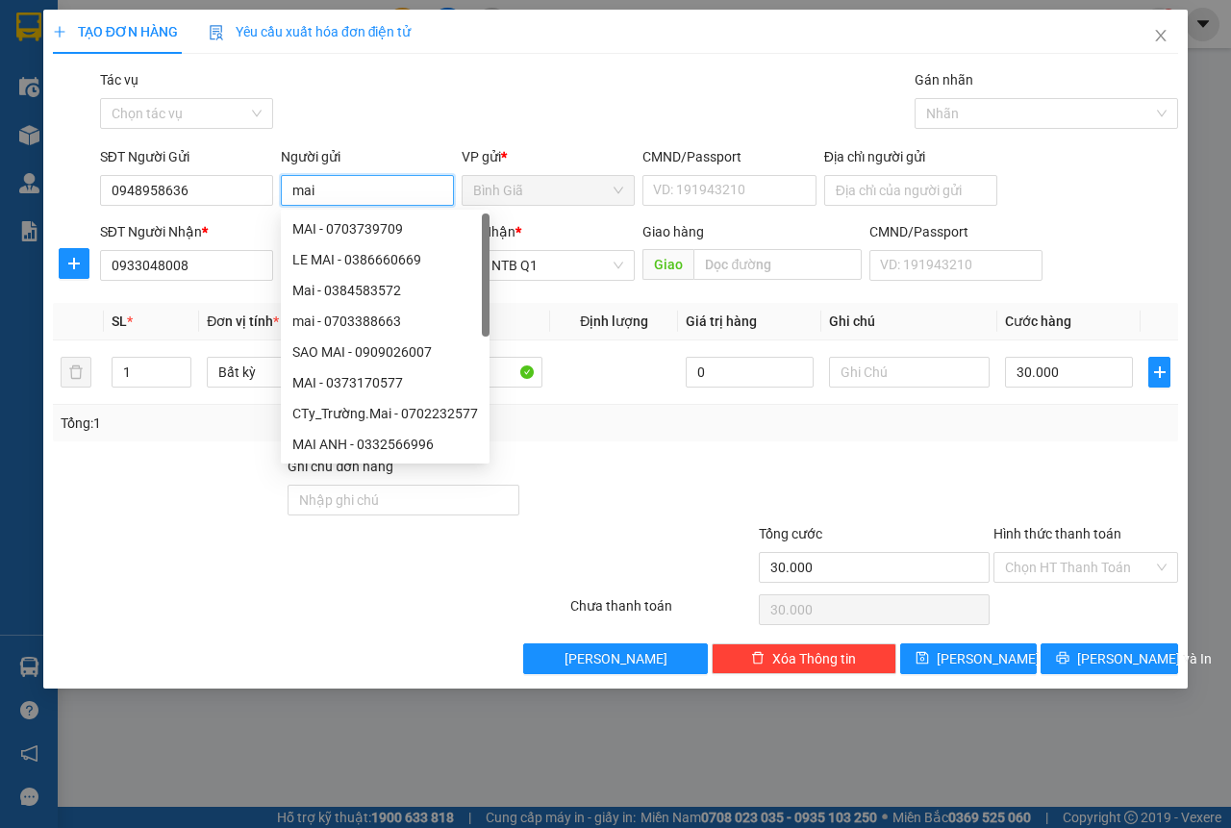
type input "mai"
click at [442, 136] on div "Gói vận chuyển * Tiêu chuẩn Tác vụ Chọn tác vụ Gán nhãn Nhãn" at bounding box center [639, 102] width 1086 height 67
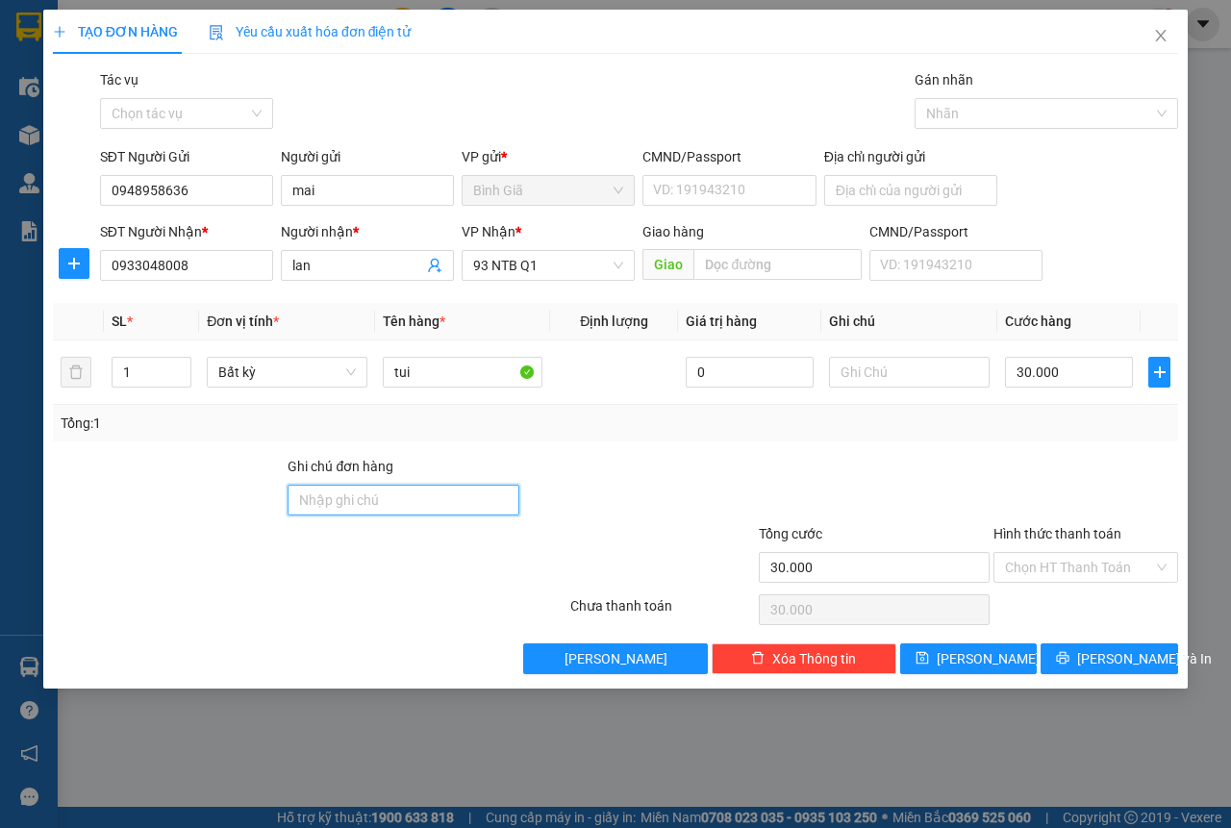
click at [404, 485] on input "Ghi chú đơn hàng" at bounding box center [404, 500] width 232 height 31
click at [856, 379] on input "text" at bounding box center [909, 372] width 161 height 31
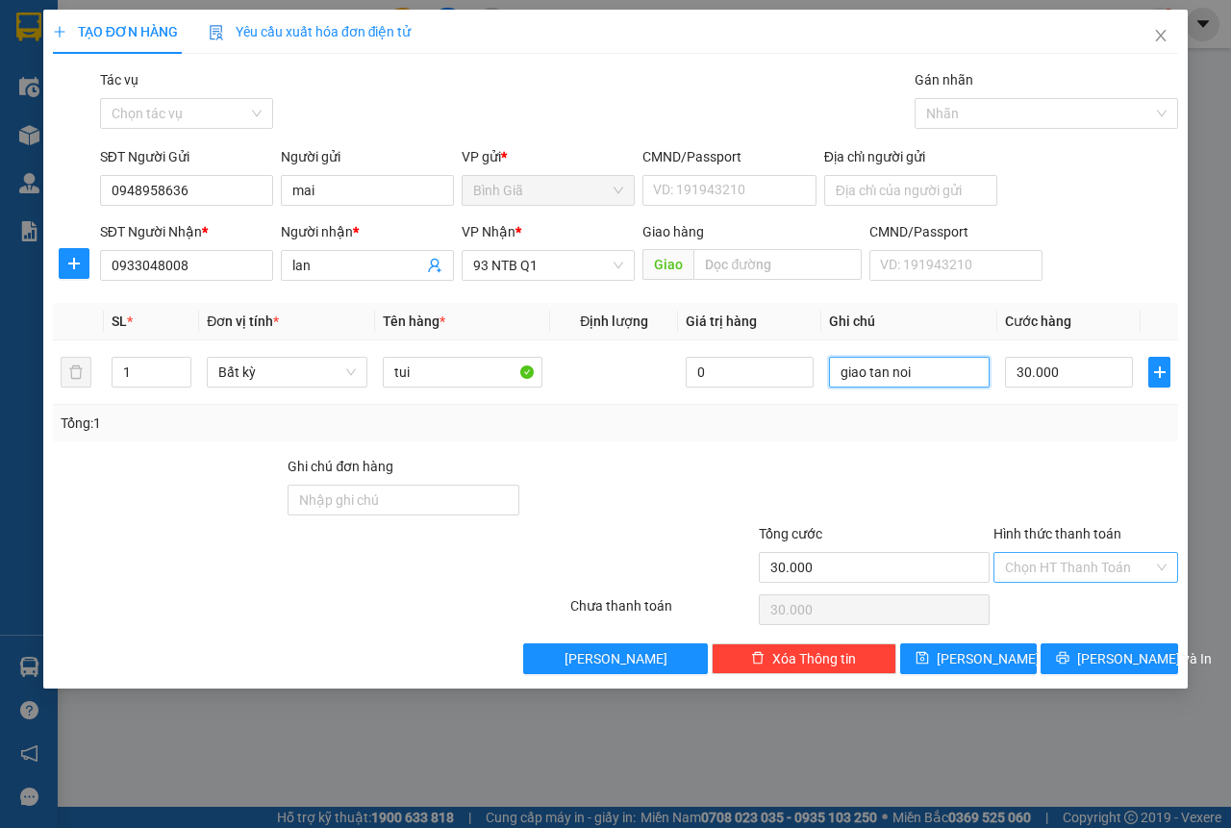
type input "giao tan noi"
drag, startPoint x: 1093, startPoint y: 553, endPoint x: 1093, endPoint y: 585, distance: 31.7
click at [1093, 555] on input "Hình thức thanh toán" at bounding box center [1079, 567] width 148 height 29
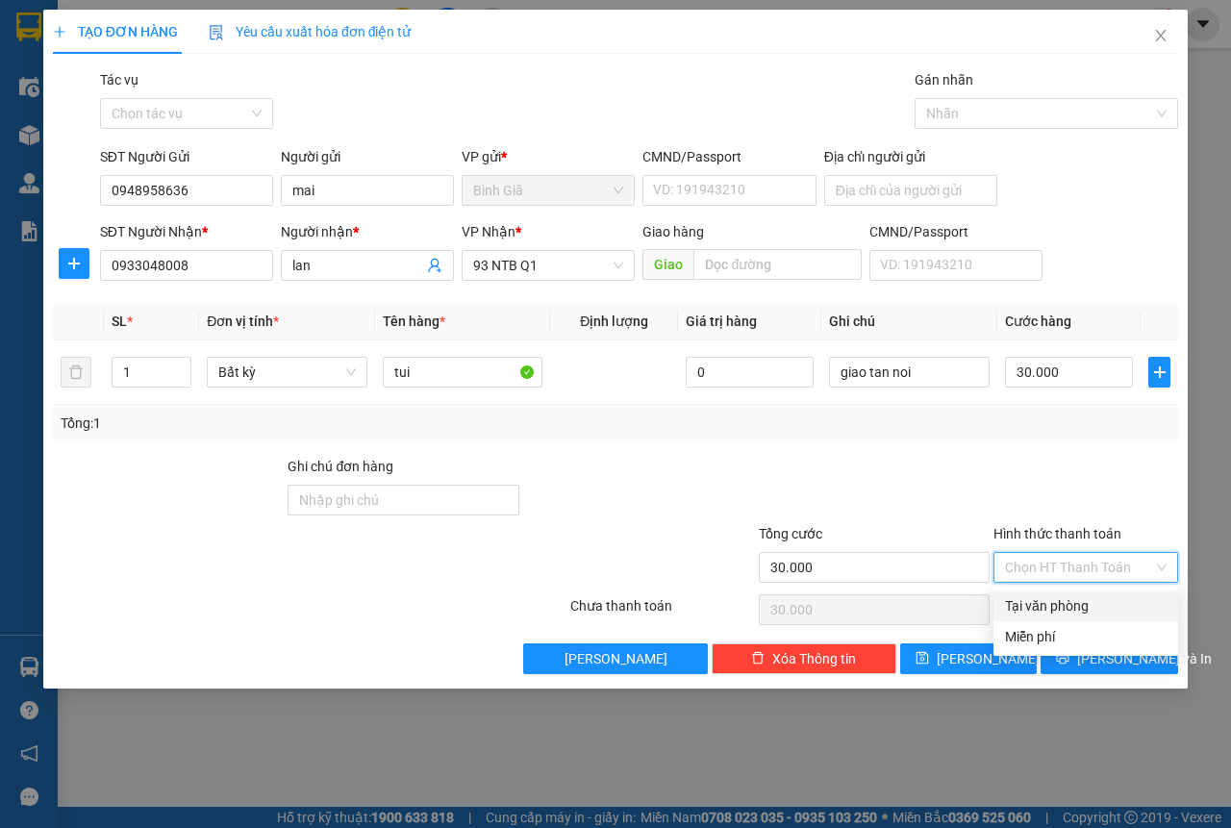
click at [1090, 597] on div "Tại văn phòng" at bounding box center [1086, 605] width 162 height 21
type input "0"
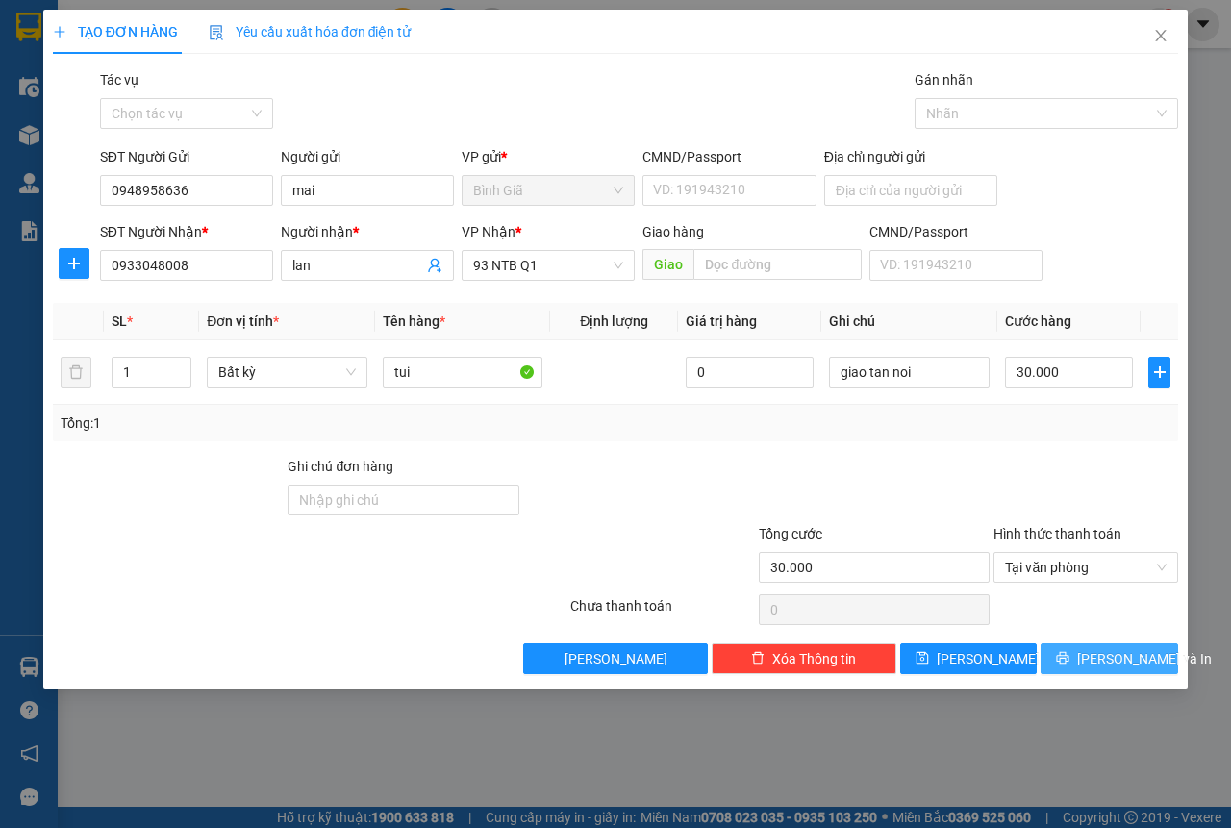
click at [1110, 651] on span "[PERSON_NAME] và In" at bounding box center [1144, 658] width 135 height 21
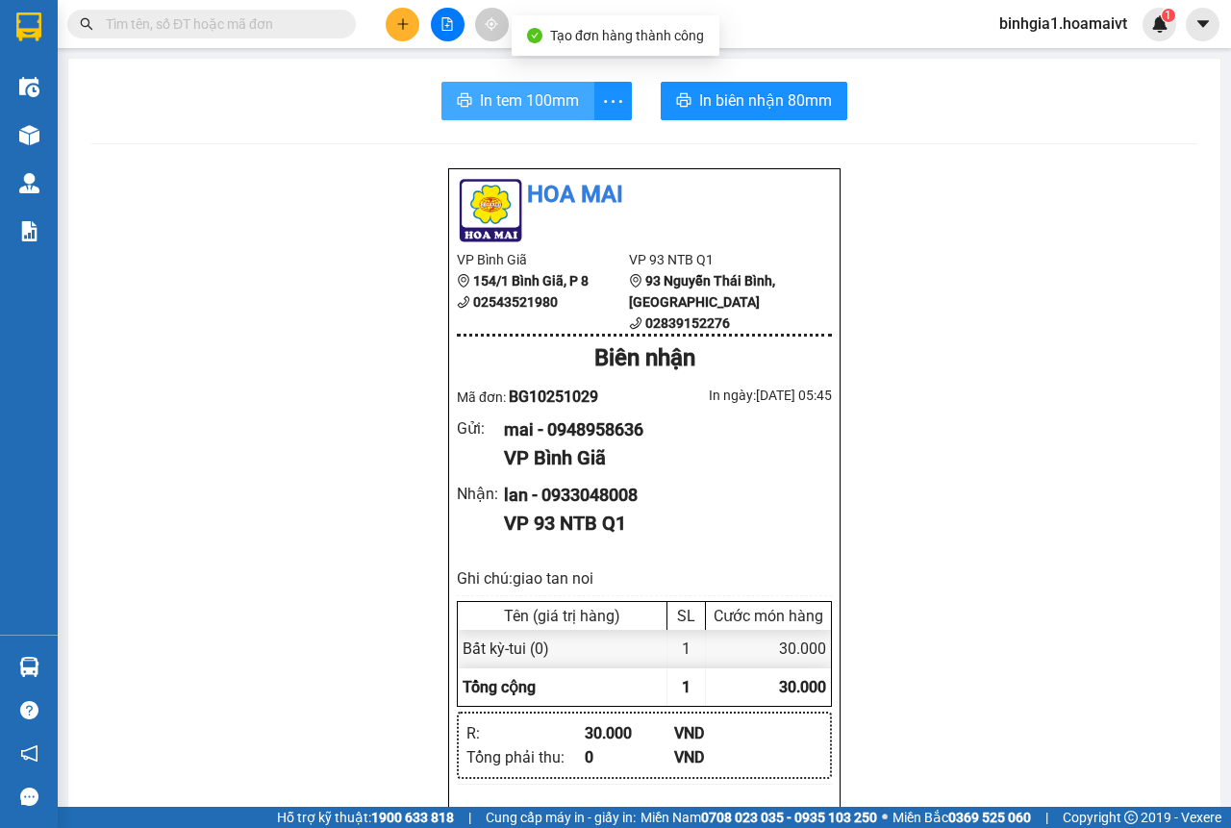
click at [536, 92] on span "In tem 100mm" at bounding box center [529, 100] width 99 height 24
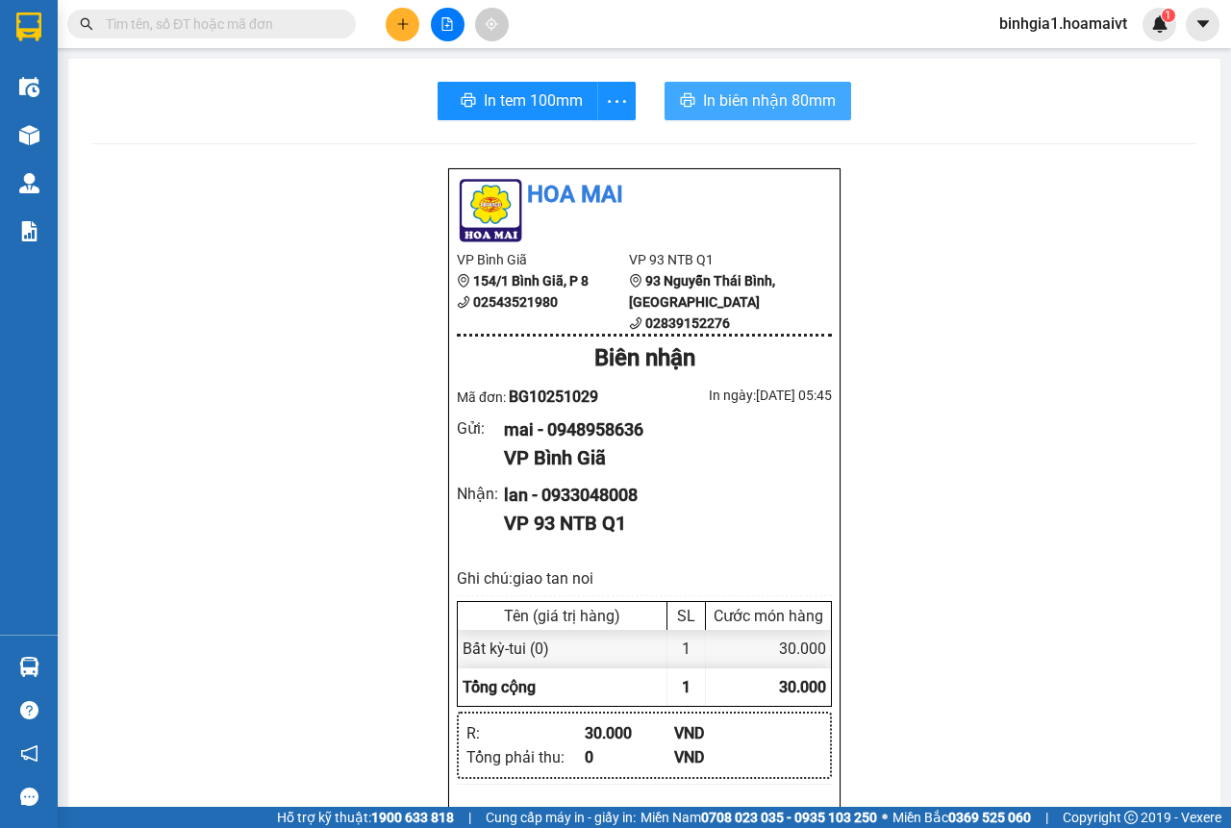
click at [758, 96] on span "In biên nhận 80mm" at bounding box center [769, 100] width 133 height 24
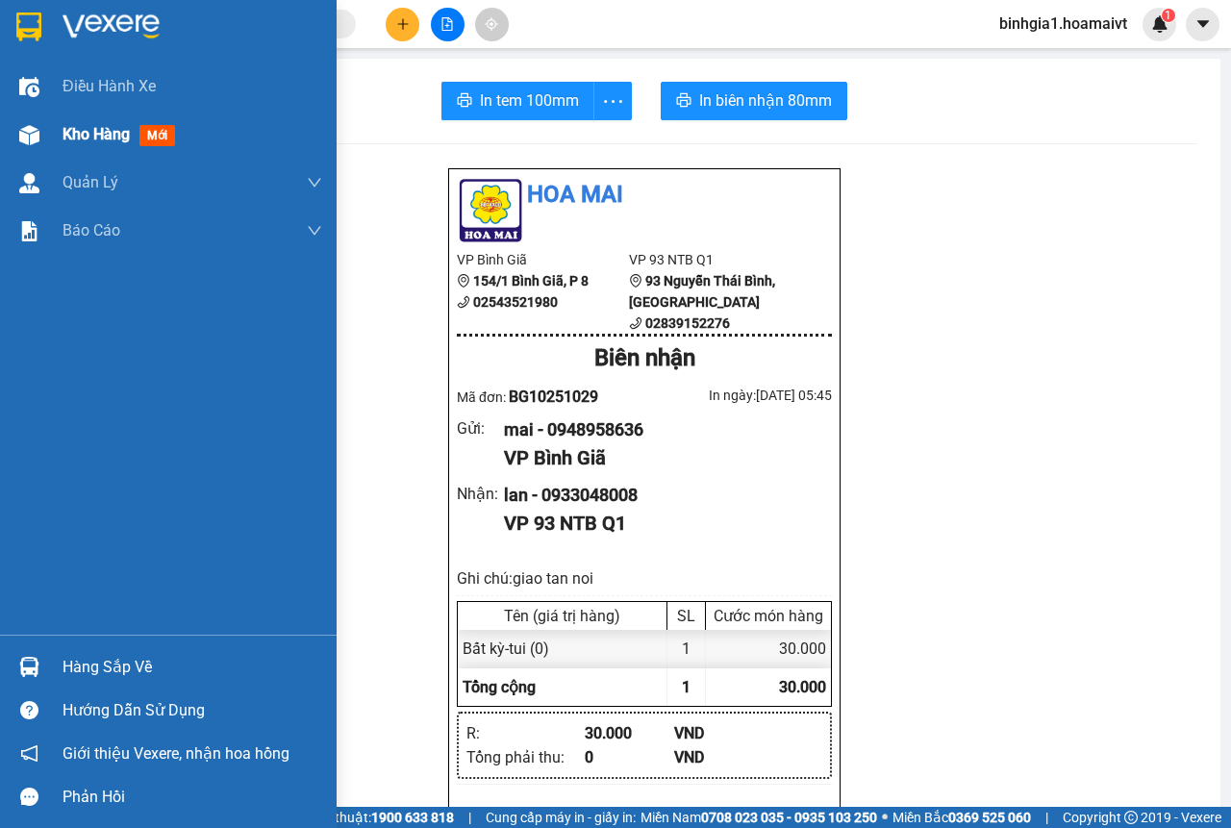
click at [83, 138] on span "Kho hàng" at bounding box center [96, 134] width 67 height 18
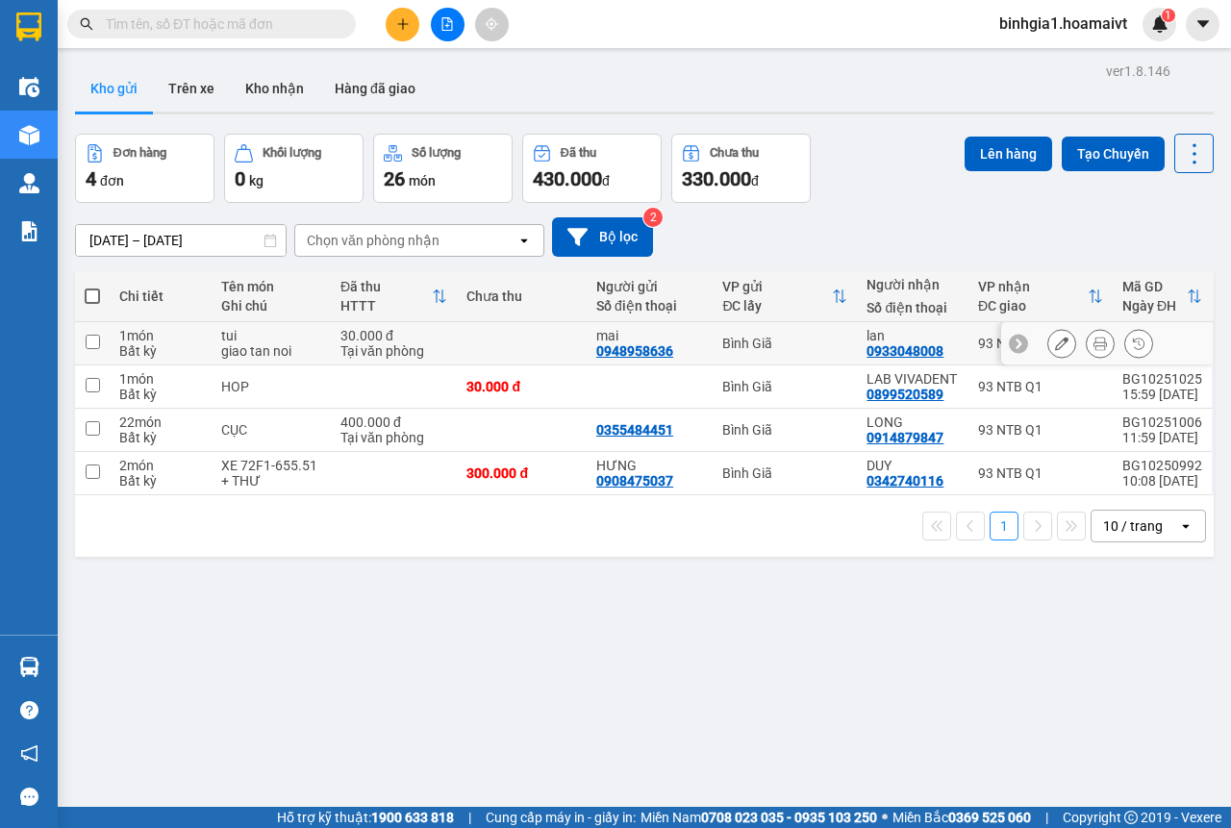
click at [505, 344] on td at bounding box center [522, 343] width 130 height 43
checkbox input "true"
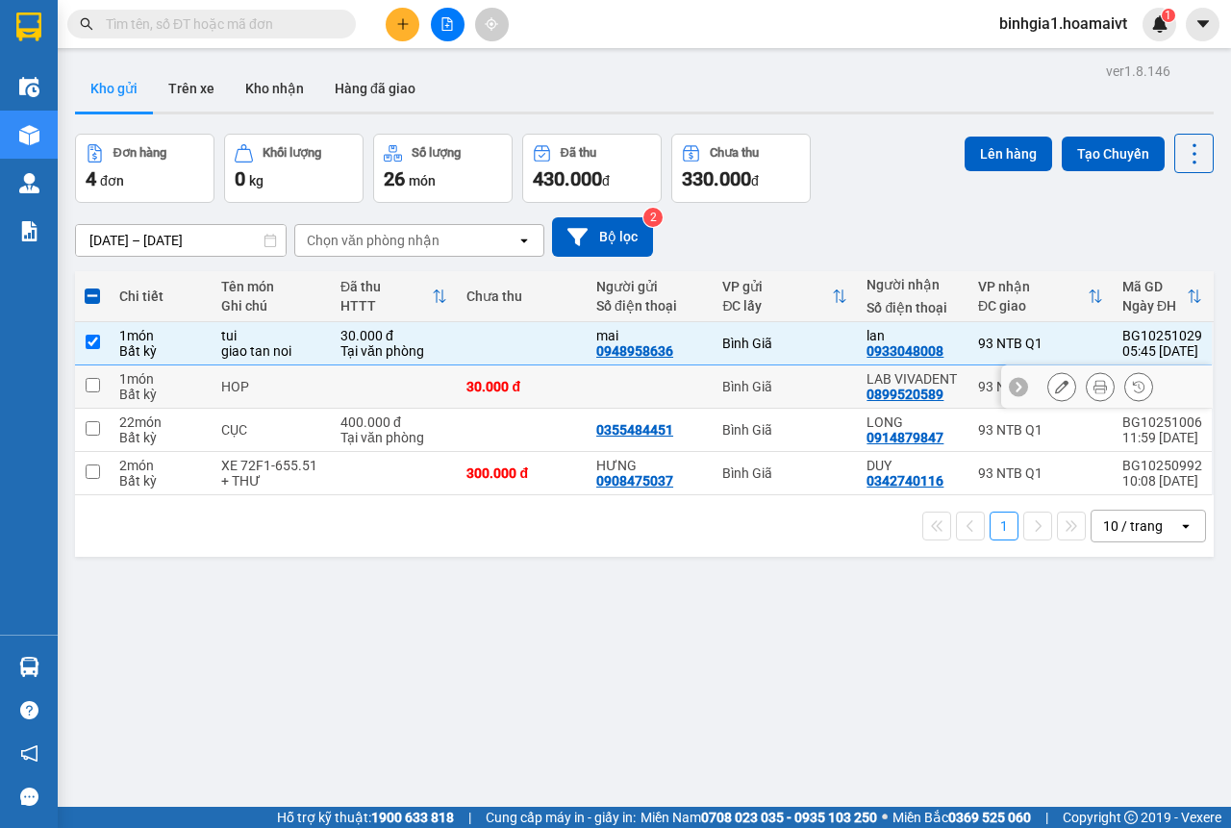
click at [369, 389] on td at bounding box center [394, 386] width 126 height 43
checkbox input "true"
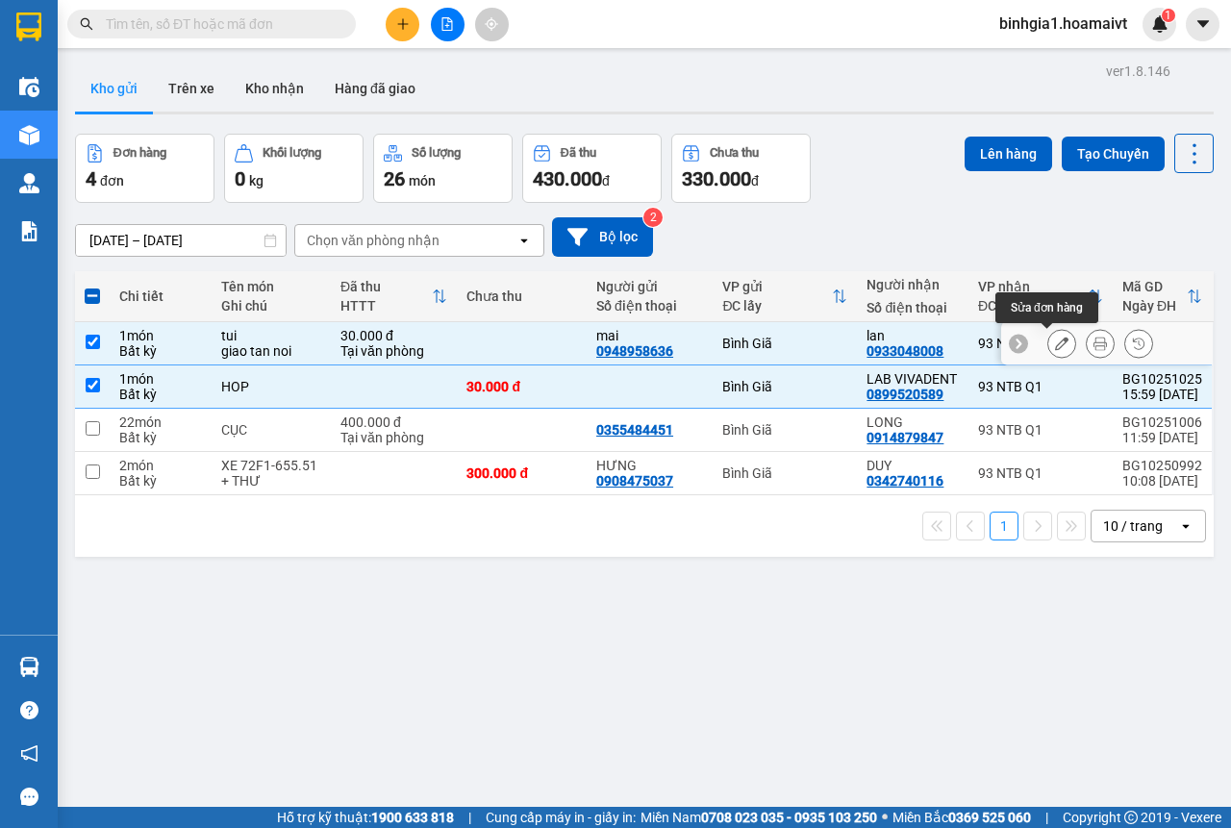
click at [1055, 342] on icon at bounding box center [1061, 343] width 13 height 13
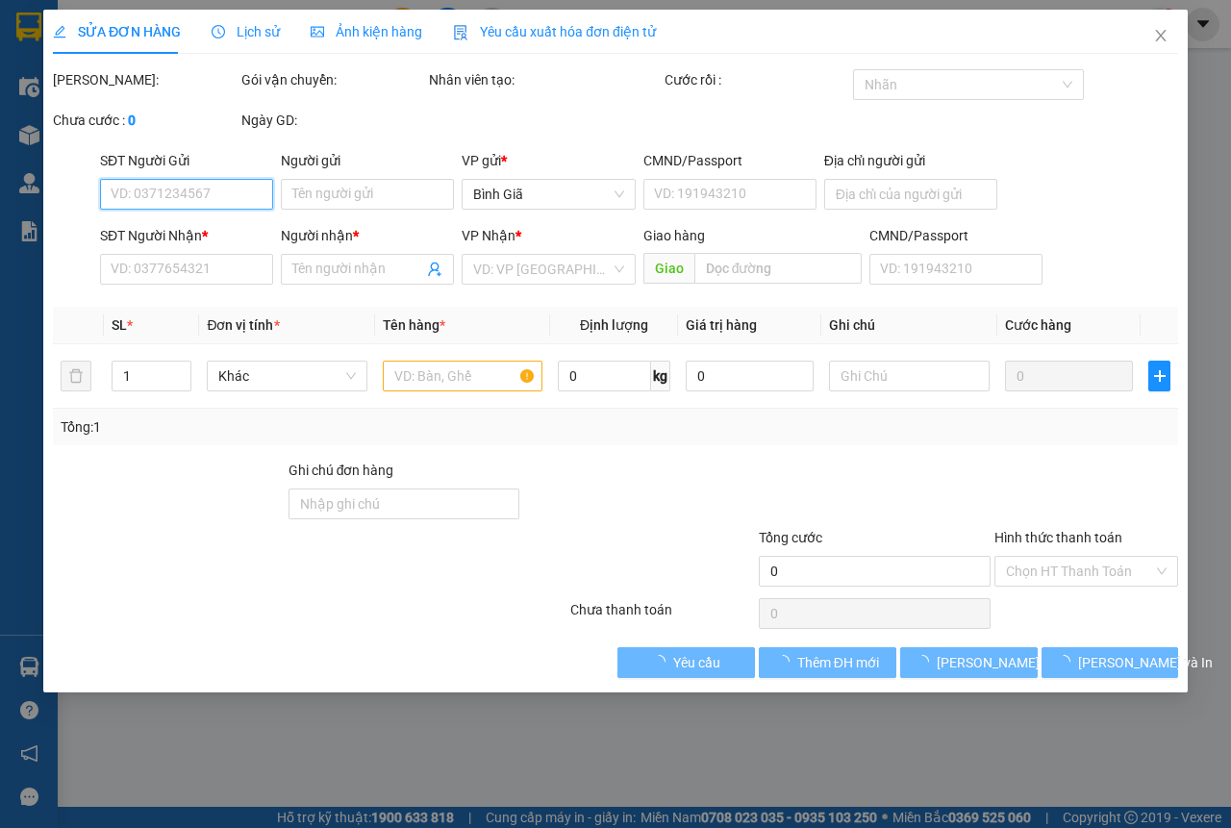
type input "0948958636"
type input "mai"
type input "0933048008"
type input "lan"
type input "30.000"
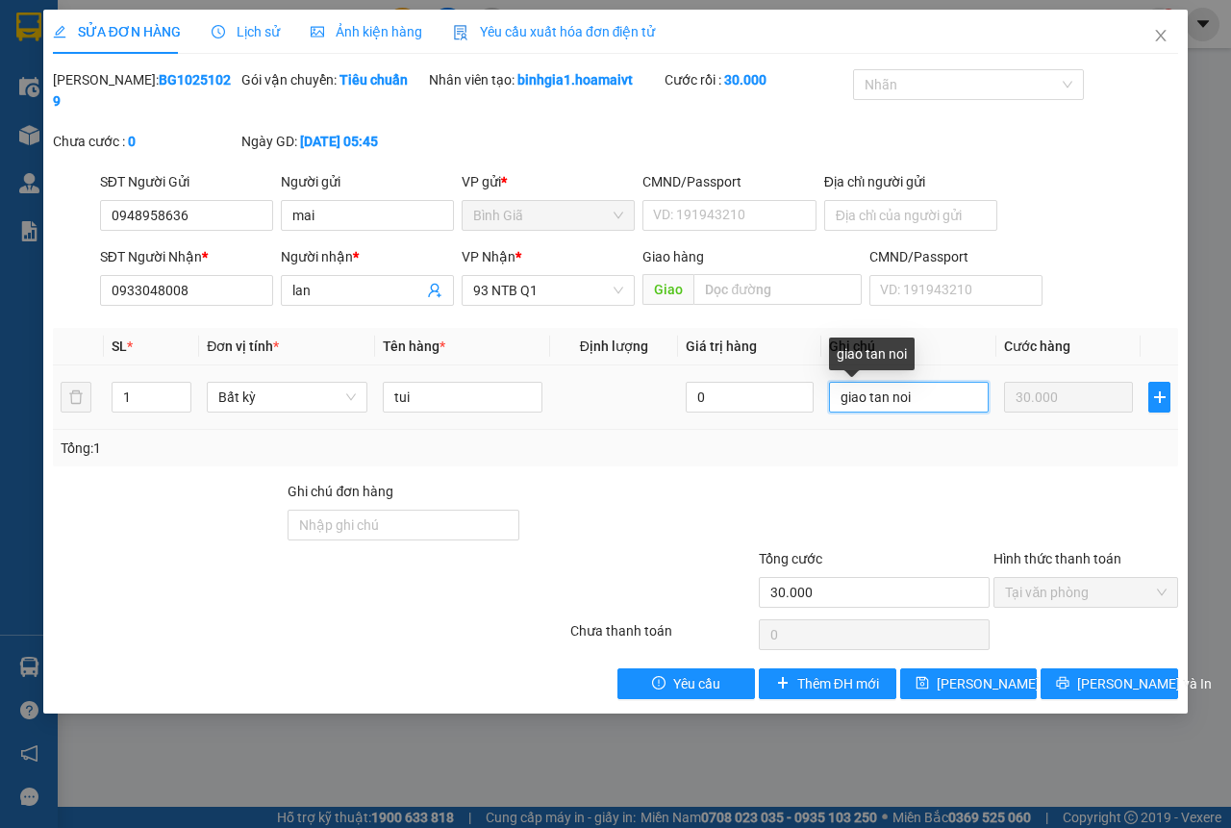
click at [928, 397] on input "giao tan noi" at bounding box center [909, 397] width 160 height 31
click at [915, 393] on input "giao tan noi chua" at bounding box center [909, 397] width 160 height 31
click at [955, 395] on input "giao tan noi([PERSON_NAME]" at bounding box center [909, 397] width 160 height 31
click at [910, 396] on input "giao tan noi([PERSON_NAME]" at bounding box center [909, 397] width 160 height 31
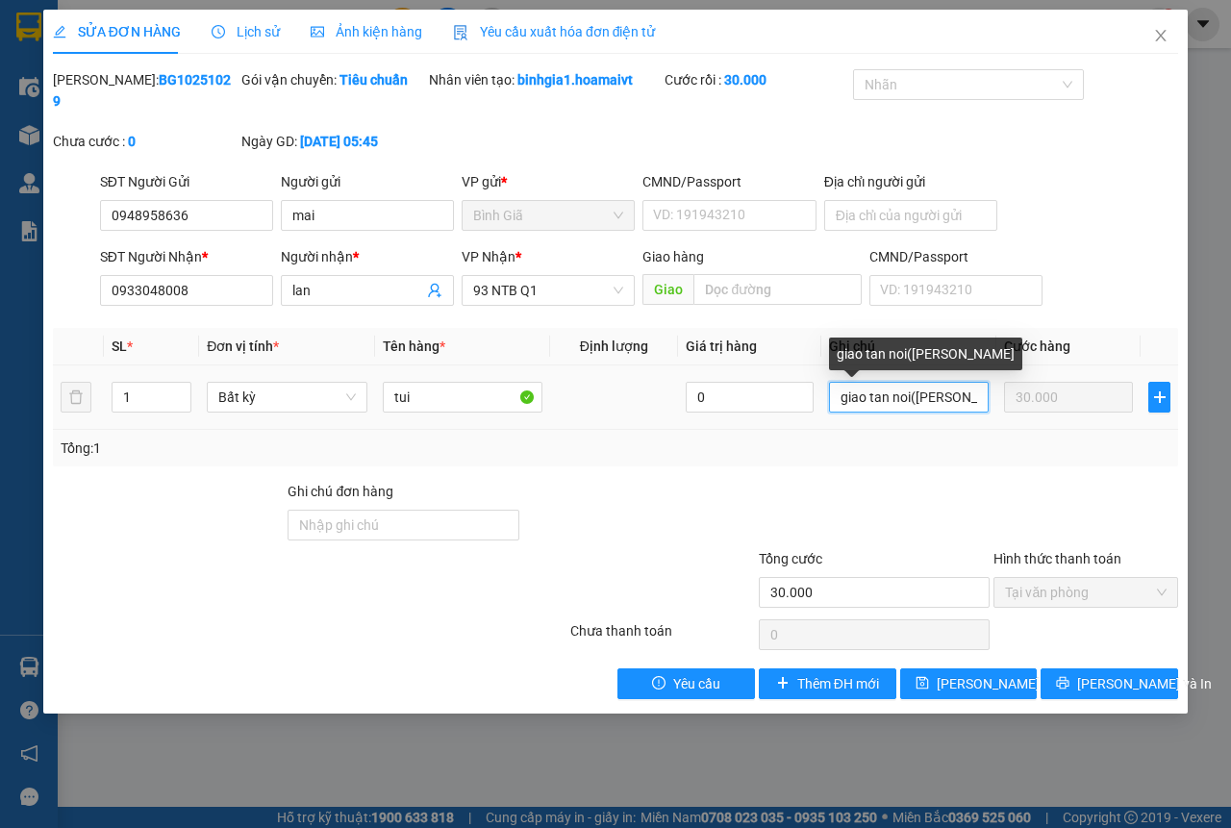
click at [913, 393] on input "giao tan noi([PERSON_NAME]" at bounding box center [909, 397] width 160 height 31
click at [957, 396] on input "giao tan noi ([PERSON_NAME]" at bounding box center [909, 397] width 160 height 31
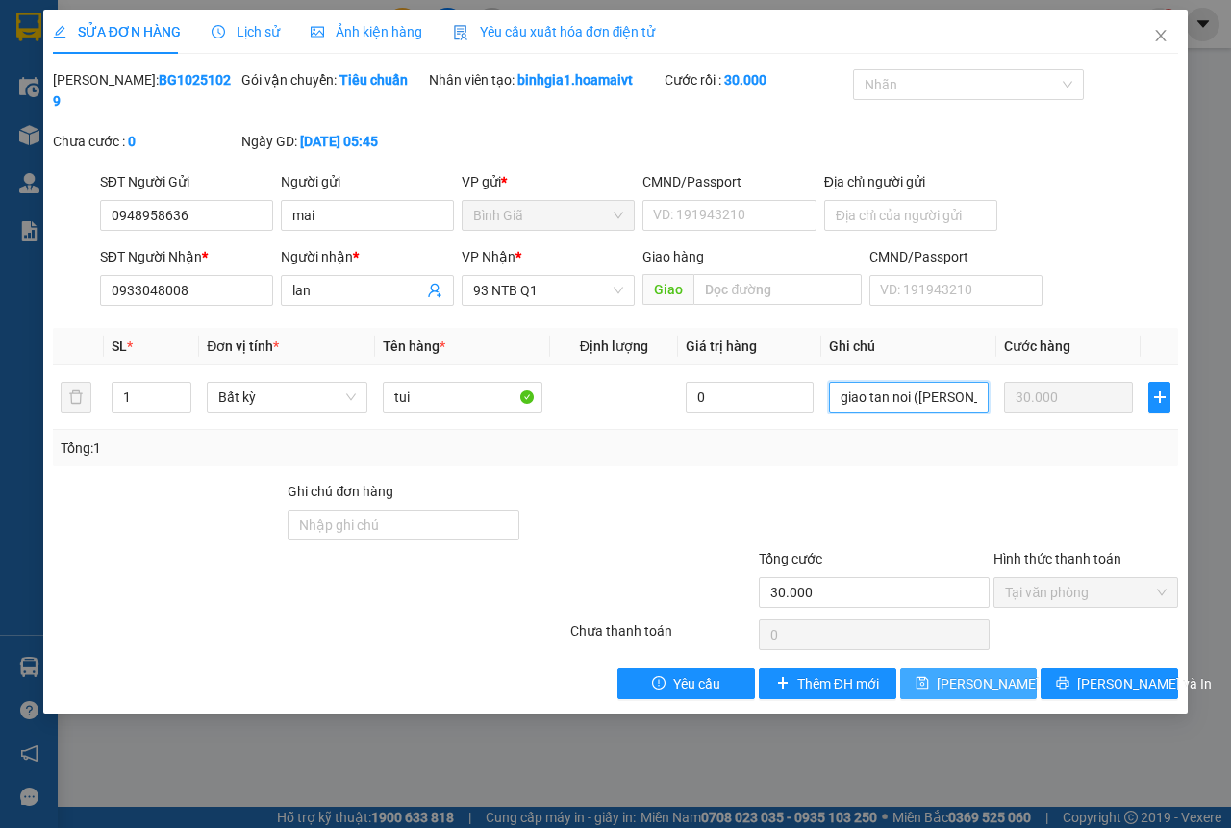
type input "giao tan noi ([PERSON_NAME])"
click at [957, 691] on span "[PERSON_NAME] thay đổi" at bounding box center [1014, 683] width 154 height 21
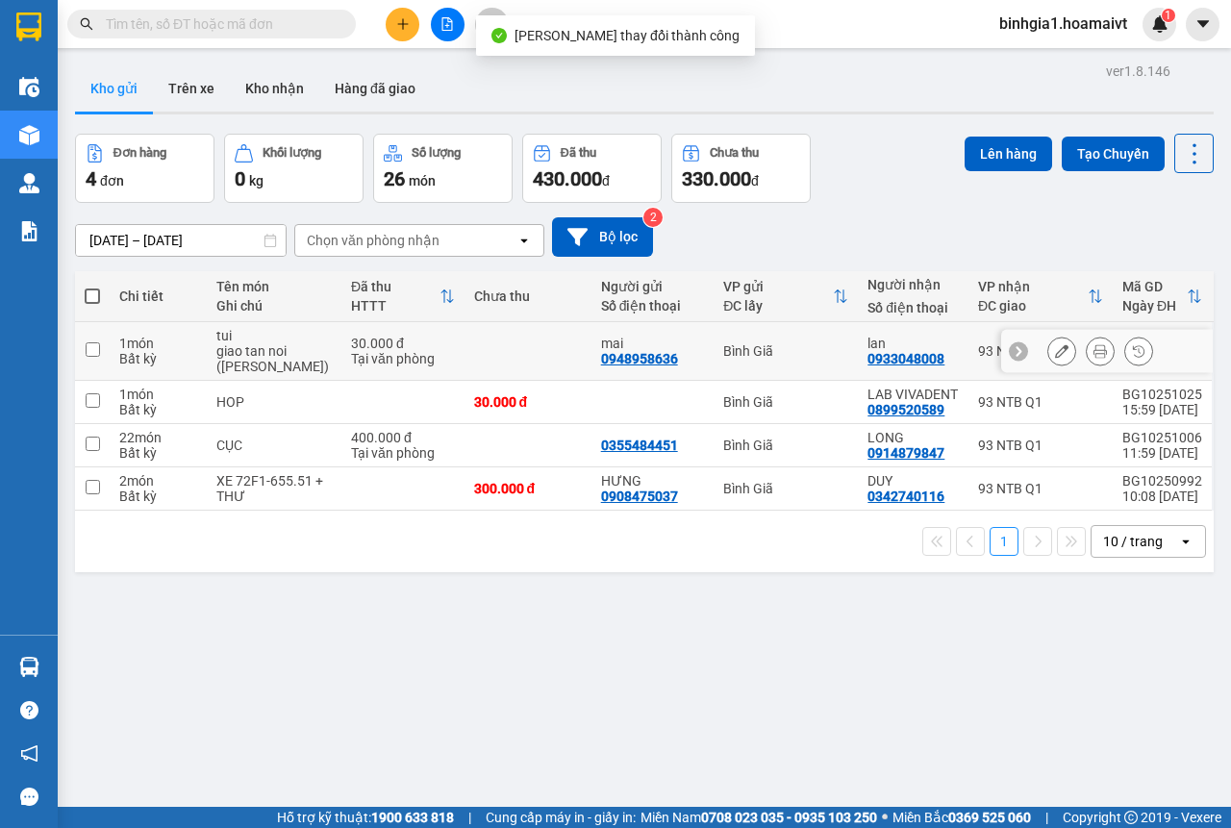
click at [554, 351] on td at bounding box center [528, 351] width 127 height 59
checkbox input "true"
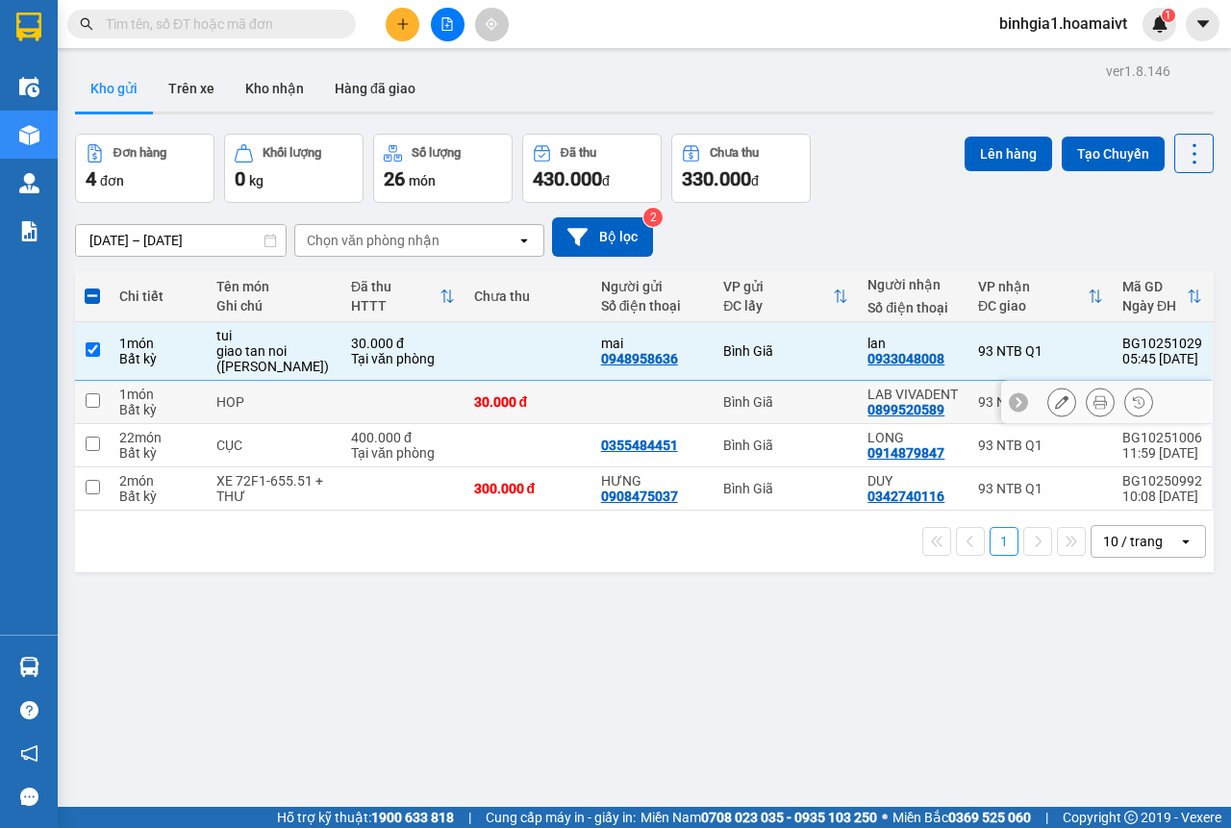
drag, startPoint x: 409, startPoint y: 396, endPoint x: 653, endPoint y: 322, distance: 255.3
click at [410, 396] on td at bounding box center [402, 402] width 123 height 43
checkbox input "true"
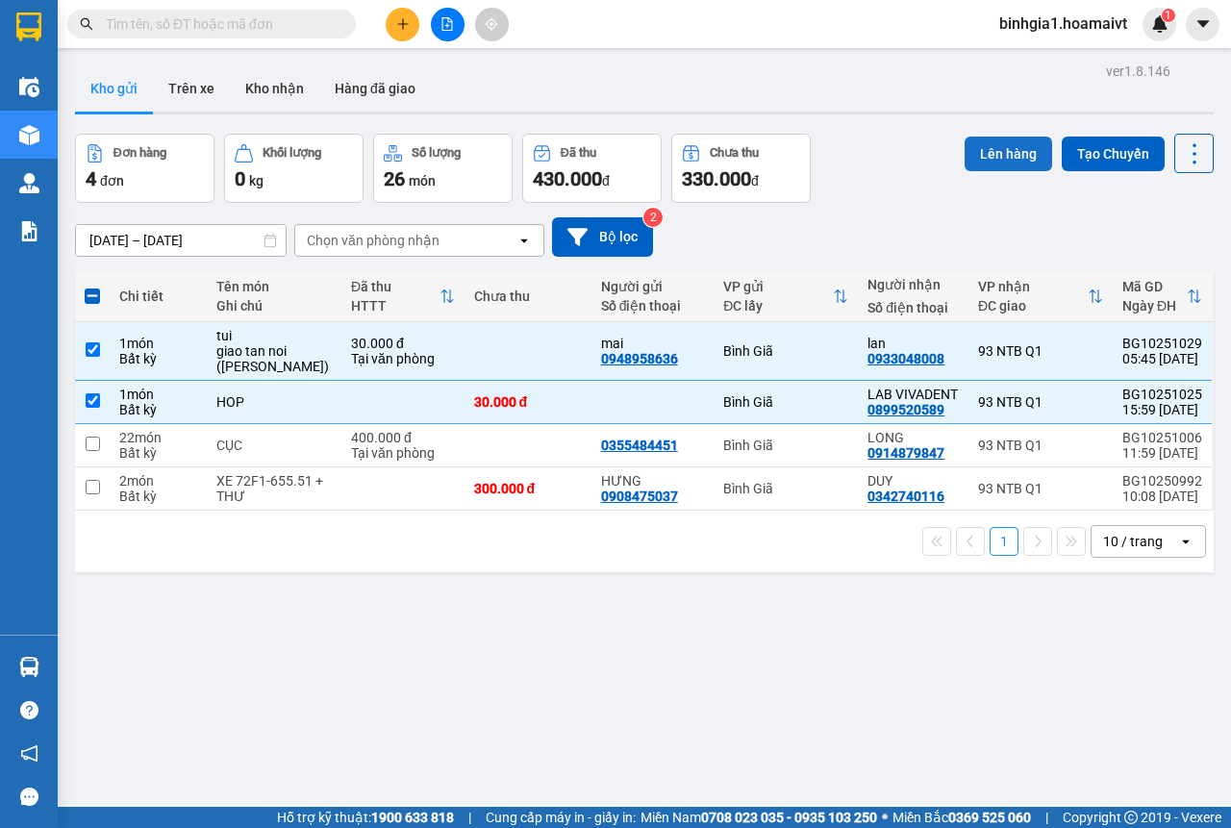
click at [982, 151] on button "Lên hàng" at bounding box center [1009, 154] width 88 height 35
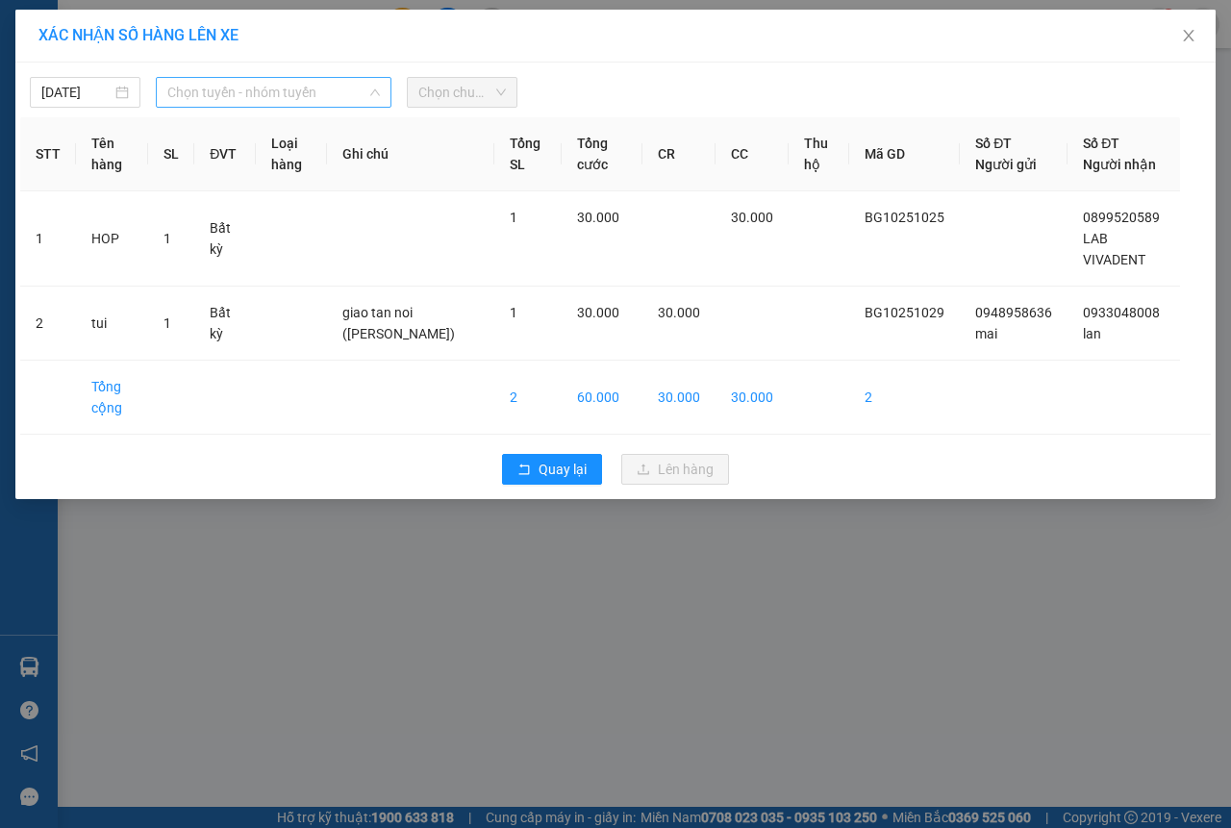
click at [284, 96] on span "Chọn tuyến - nhóm tuyến" at bounding box center [273, 92] width 213 height 29
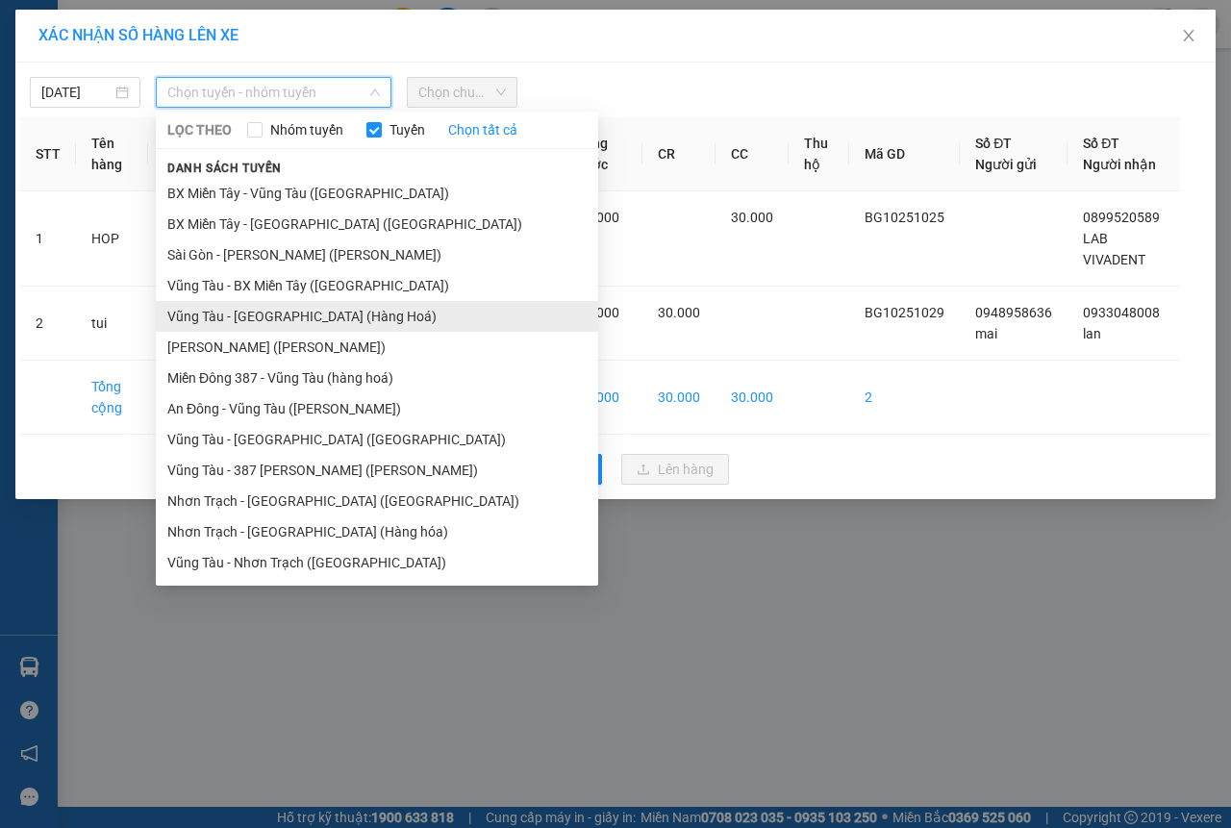
click at [320, 318] on li "Vũng Tàu - [GEOGRAPHIC_DATA] (Hàng Hoá)" at bounding box center [377, 316] width 442 height 31
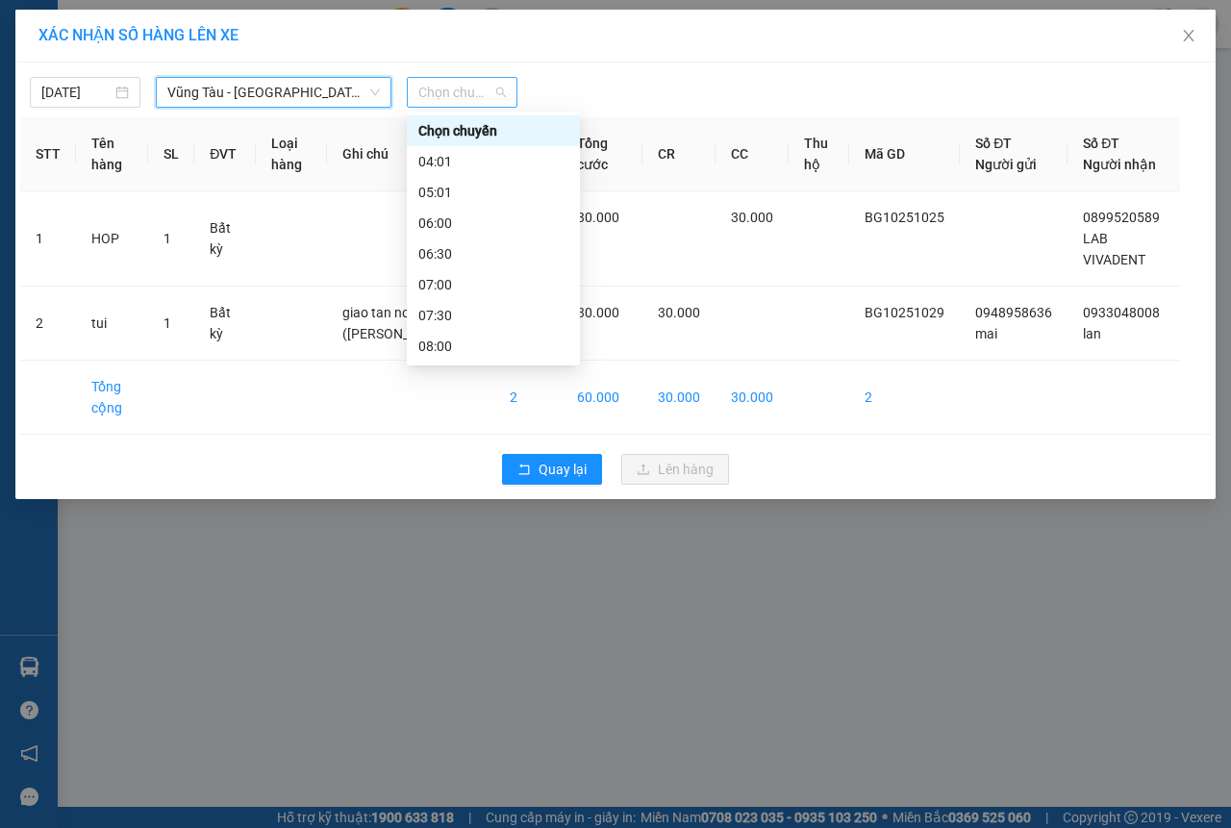
click at [458, 92] on span "Chọn chuyến" at bounding box center [462, 92] width 88 height 29
click at [483, 254] on div "06:30" at bounding box center [493, 253] width 150 height 21
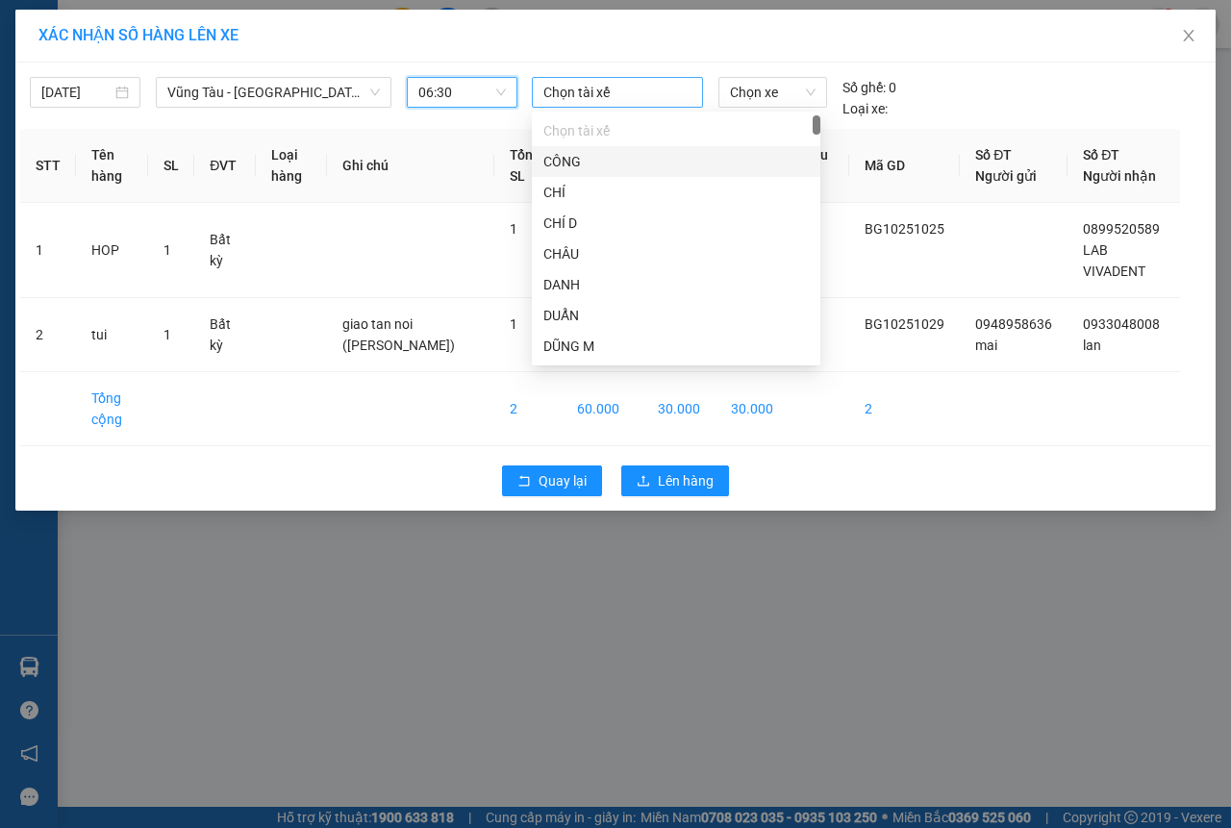
click at [614, 102] on div at bounding box center [618, 92] width 162 height 23
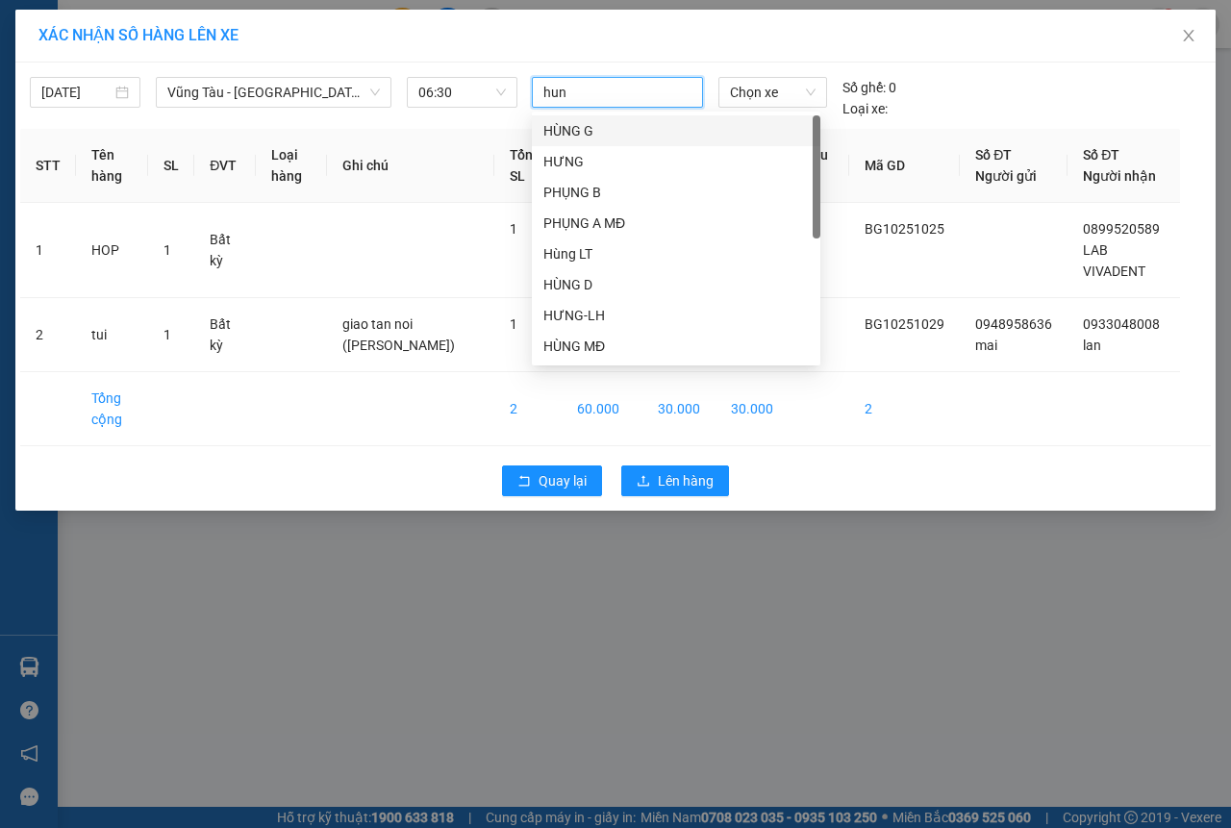
type input "hung"
click at [599, 167] on div "HƯNG" at bounding box center [675, 161] width 265 height 21
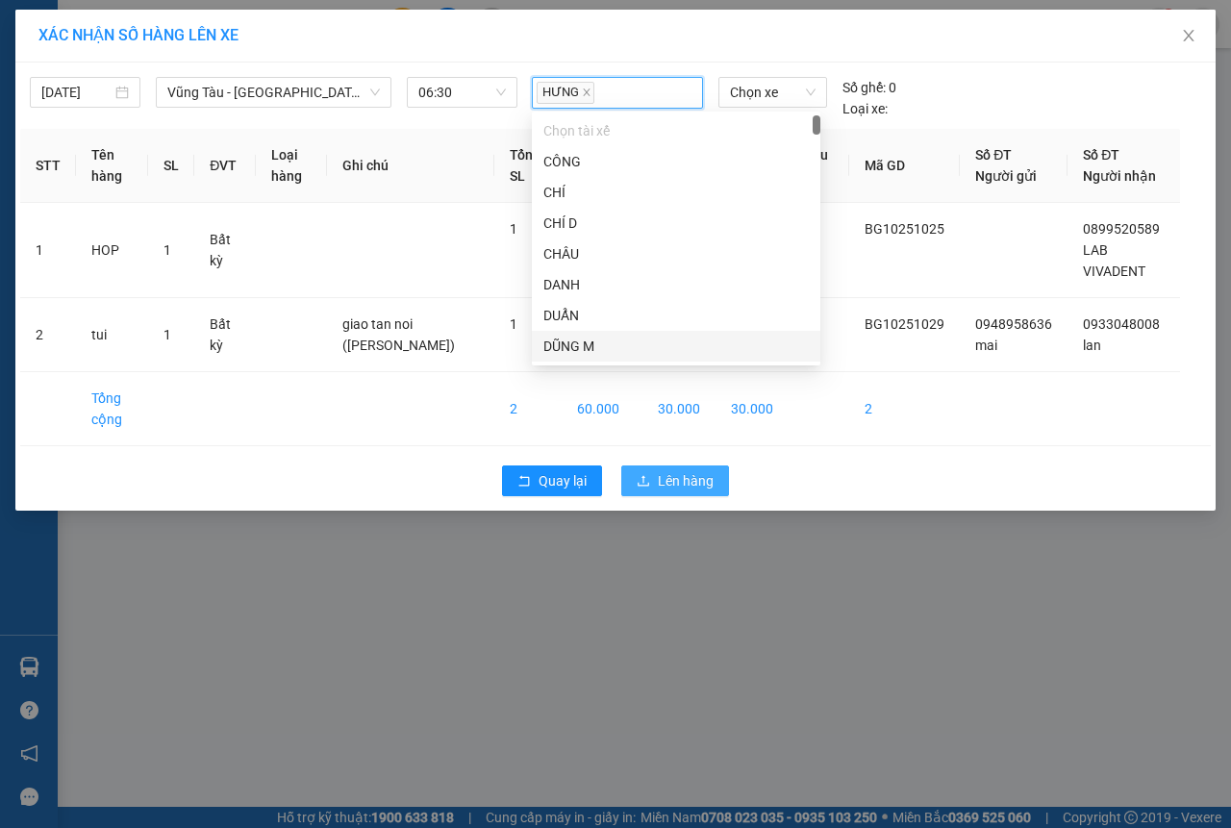
click at [658, 482] on span "Lên hàng" at bounding box center [686, 480] width 56 height 21
